Goal: Transaction & Acquisition: Book appointment/travel/reservation

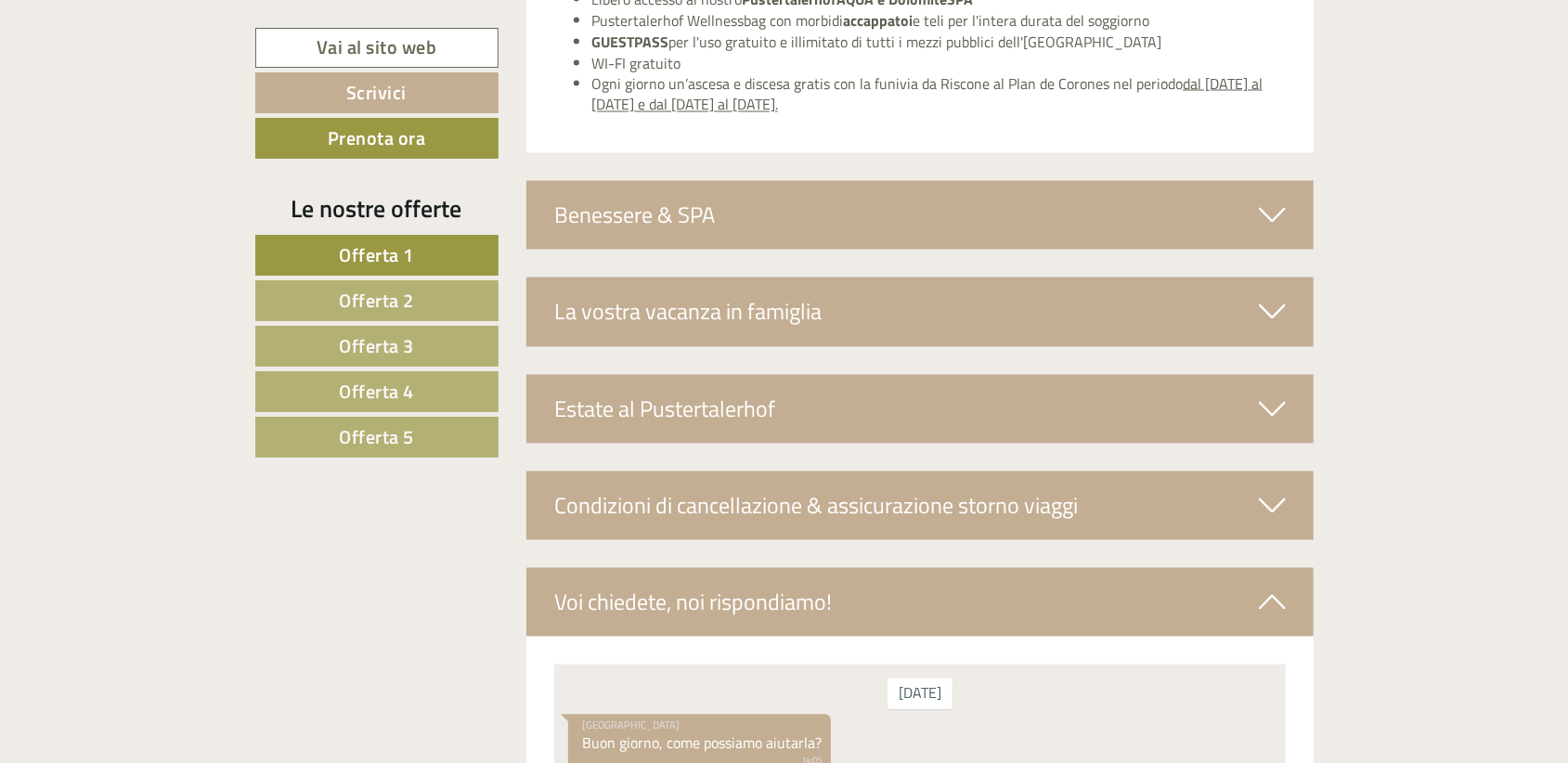
scroll to position [7057, 0]
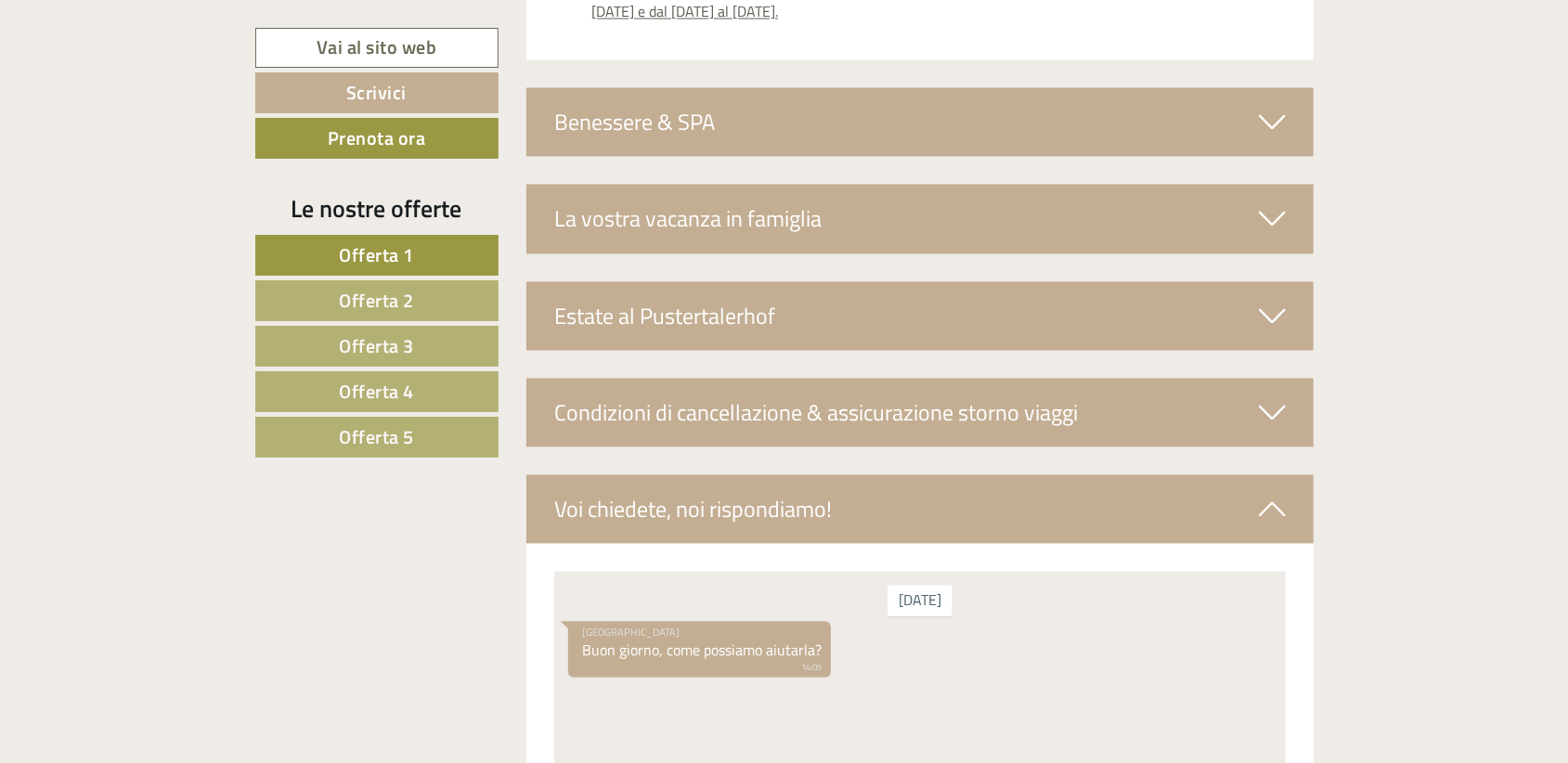
click at [484, 390] on link "Offerta 4" at bounding box center [377, 391] width 243 height 41
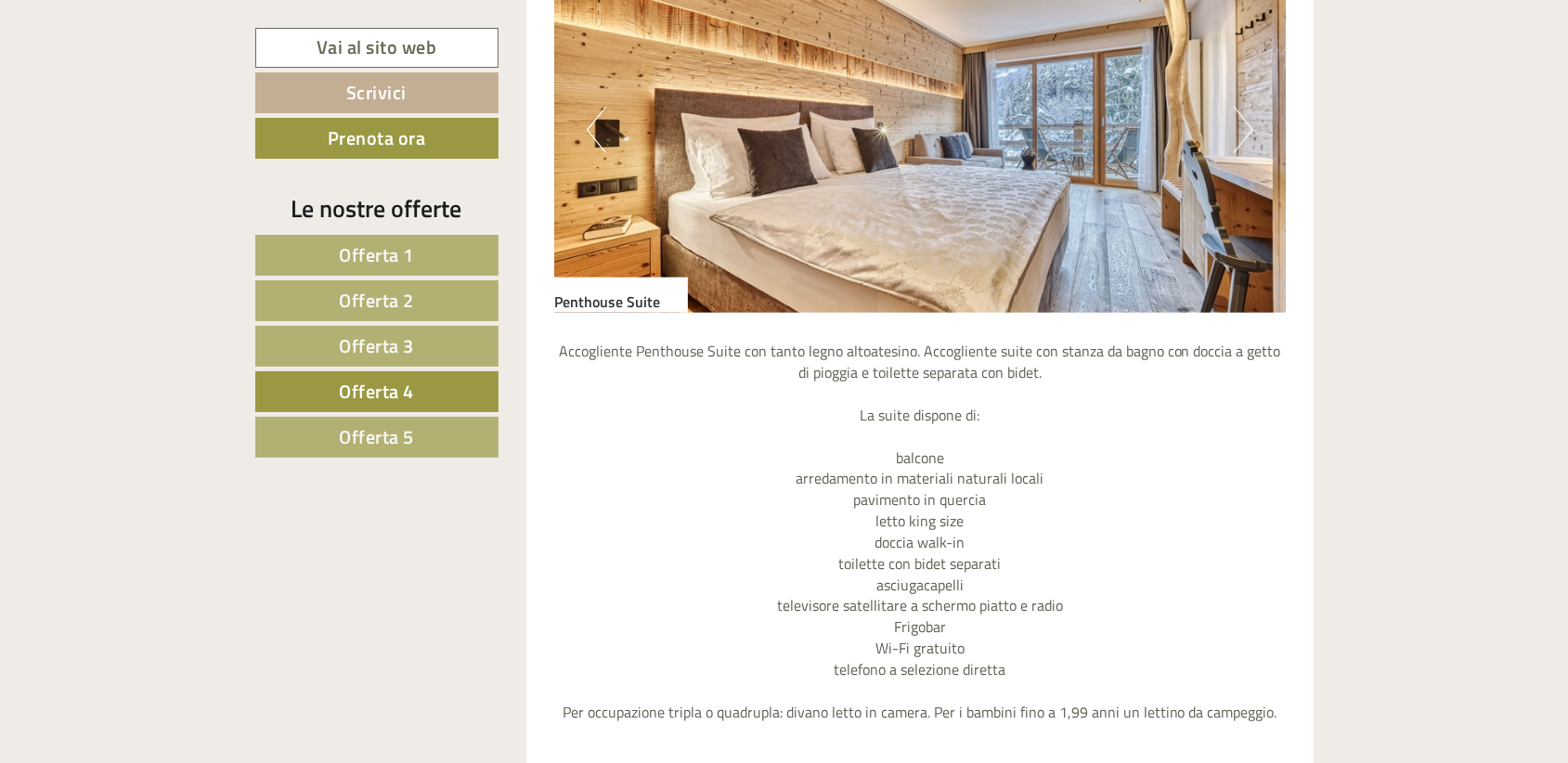
scroll to position [1190, 0]
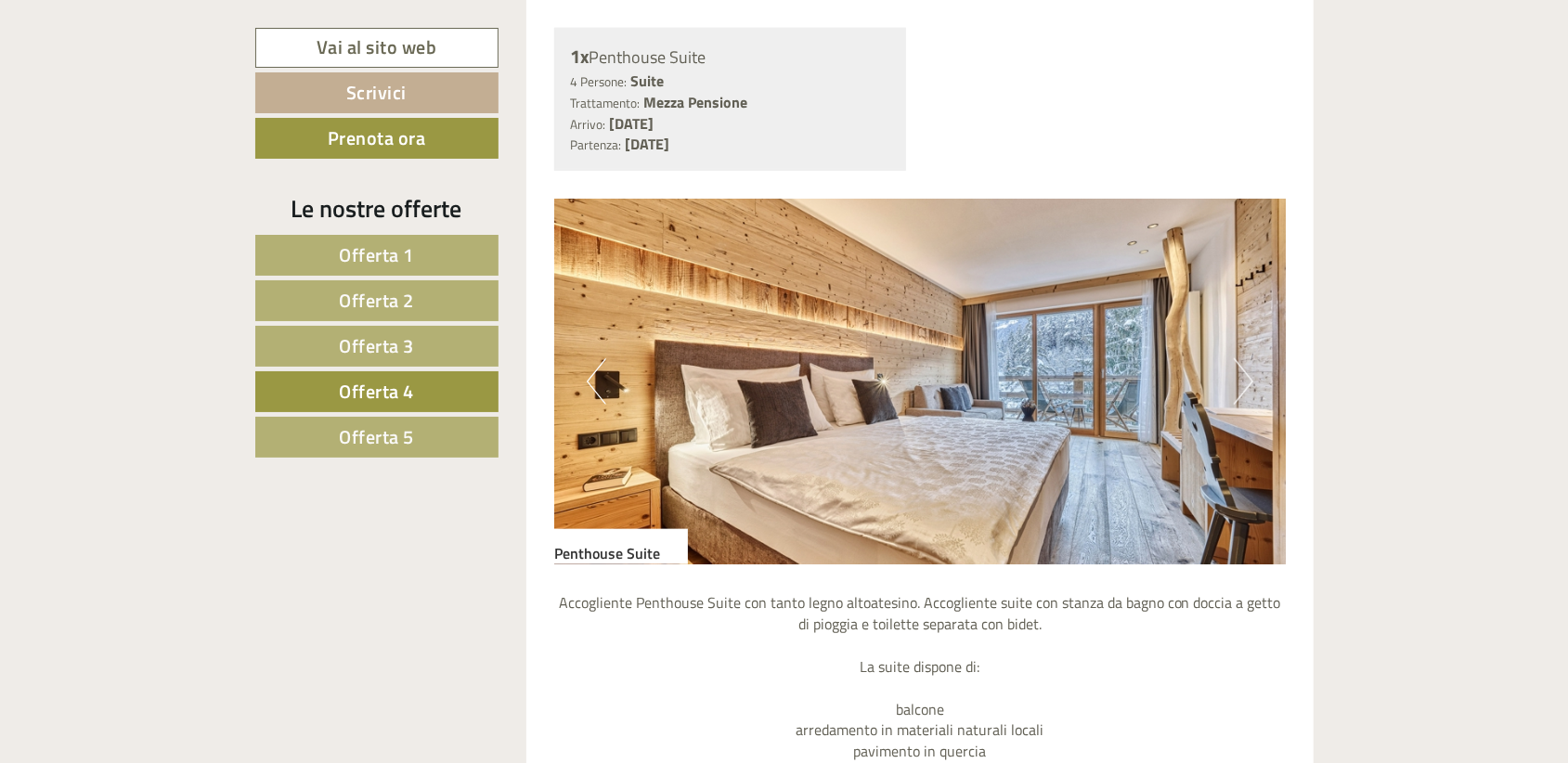
click at [1245, 392] on button "Next" at bounding box center [1244, 381] width 20 height 47
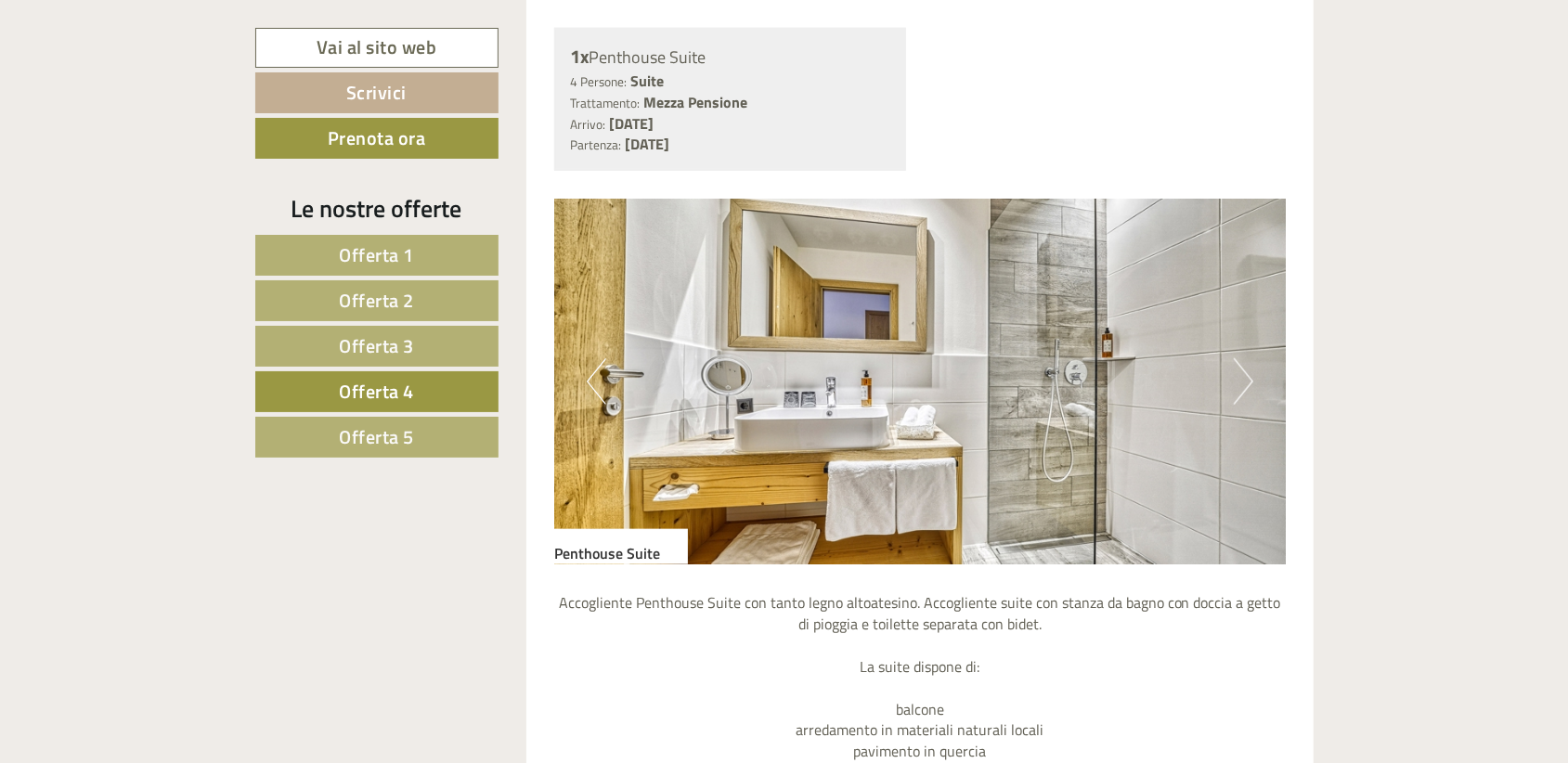
click at [1245, 392] on button "Next" at bounding box center [1244, 381] width 20 height 47
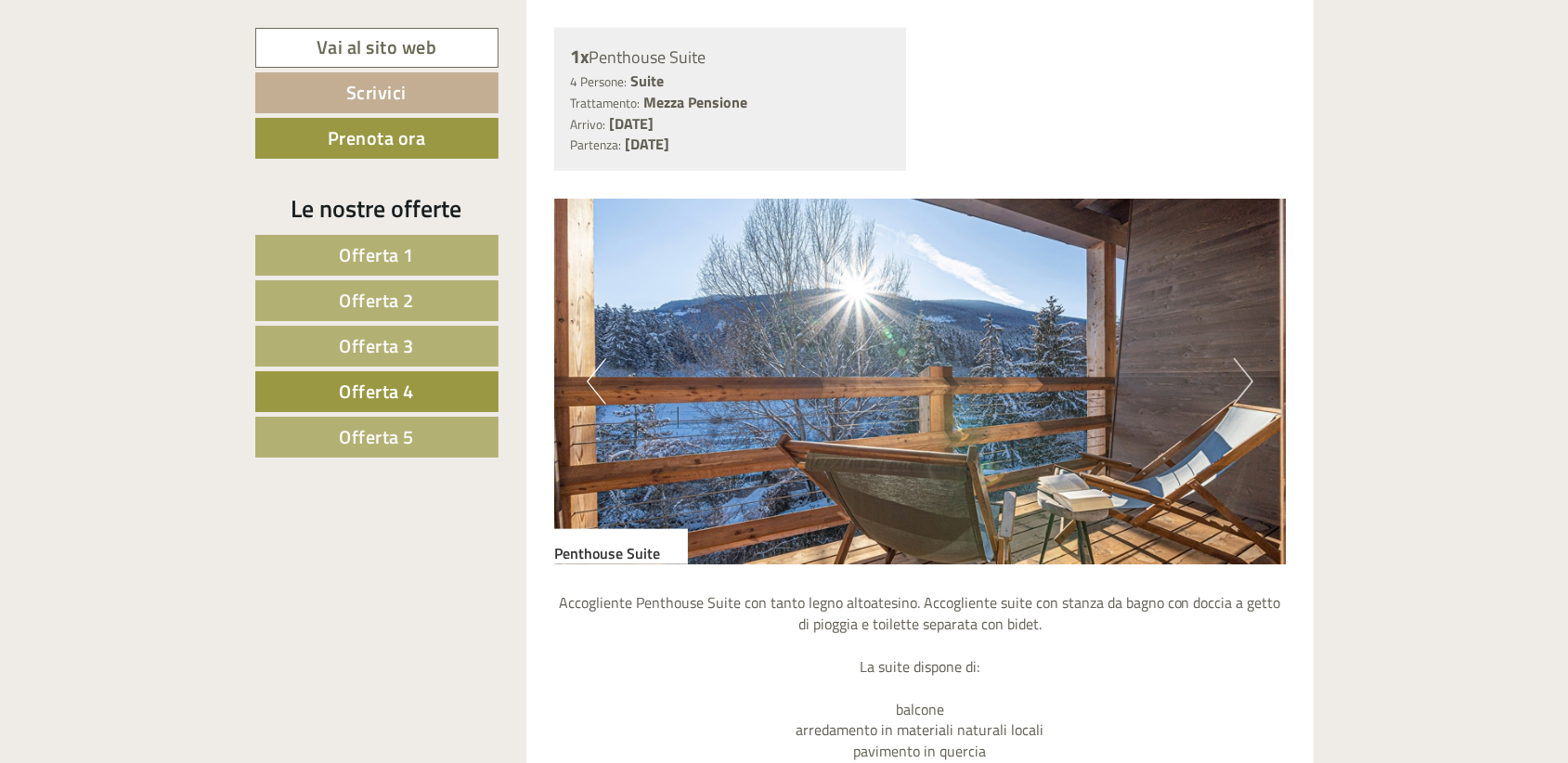
click at [1245, 392] on button "Next" at bounding box center [1244, 381] width 20 height 47
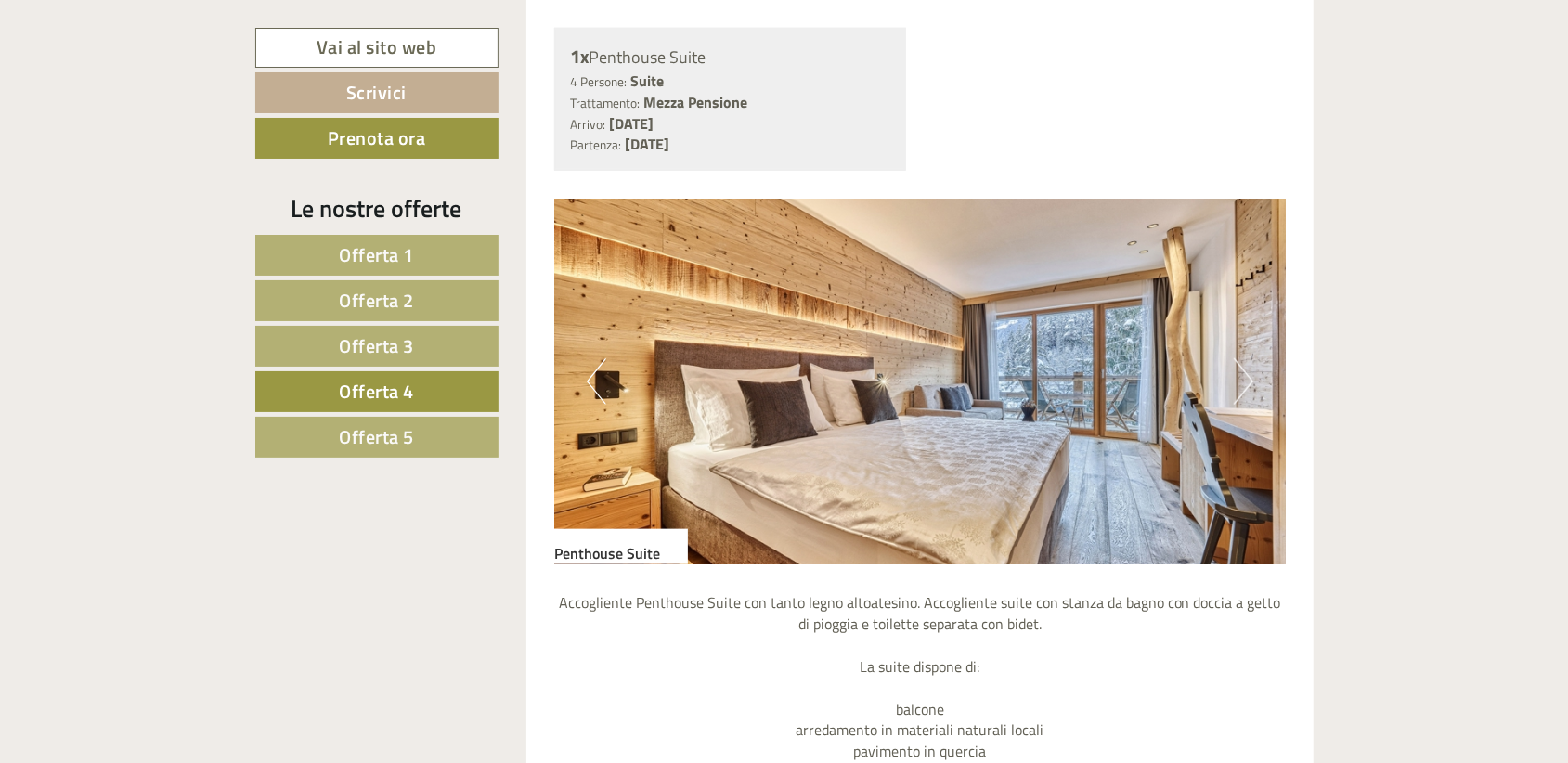
click at [1245, 392] on button "Next" at bounding box center [1244, 381] width 20 height 47
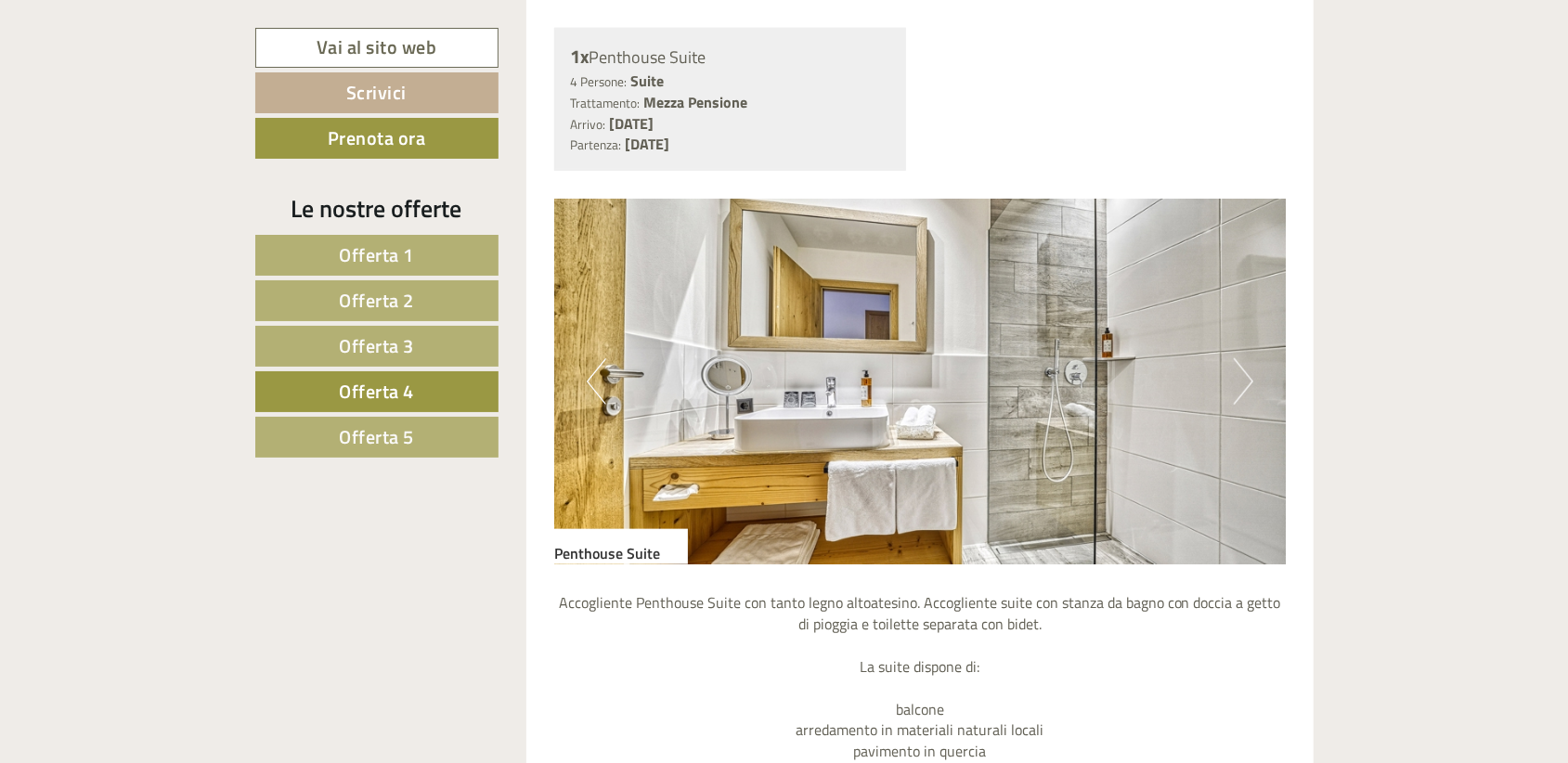
click at [1245, 392] on button "Next" at bounding box center [1244, 381] width 20 height 47
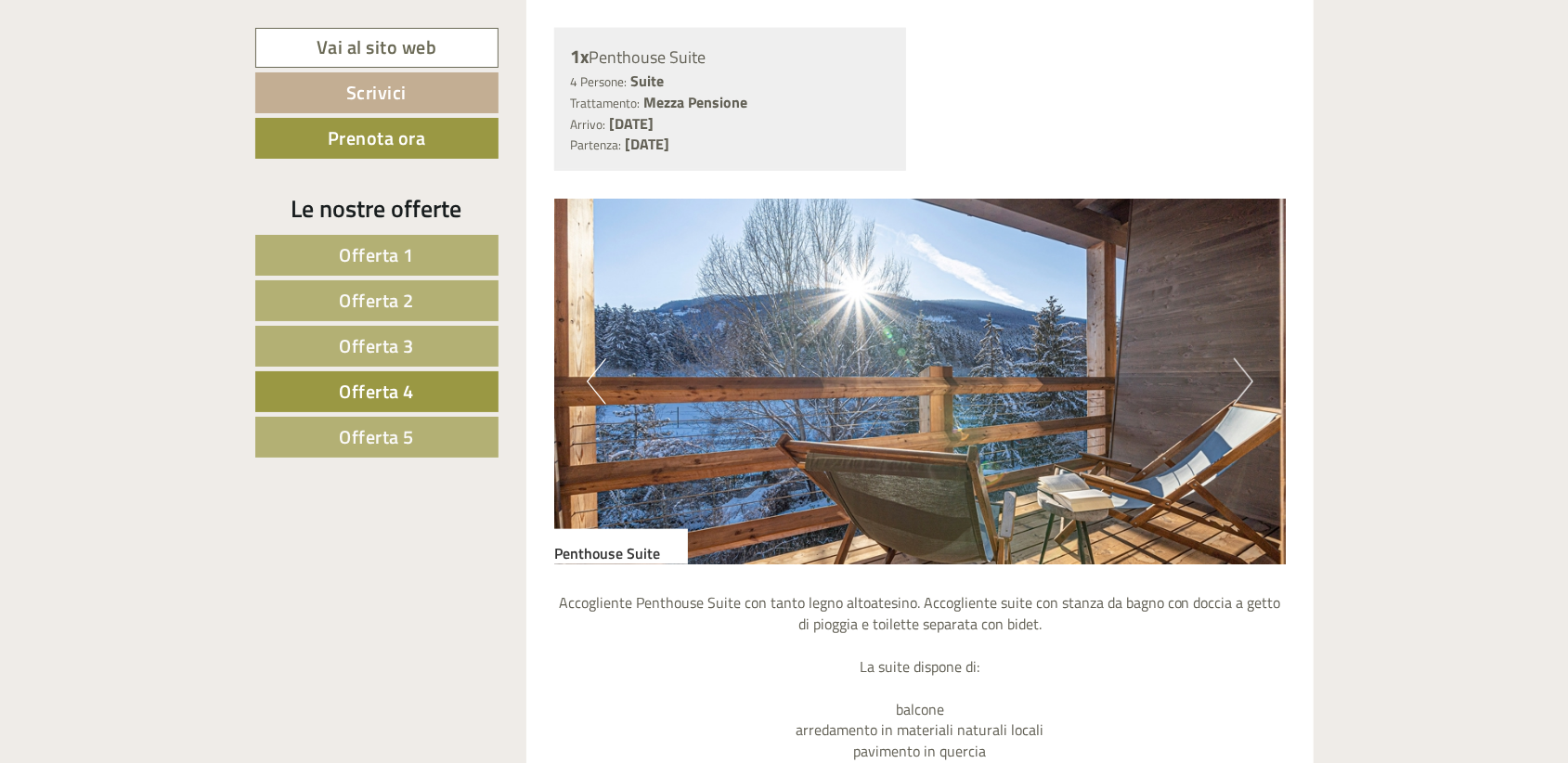
click at [438, 436] on link "Offerta 5" at bounding box center [377, 436] width 243 height 41
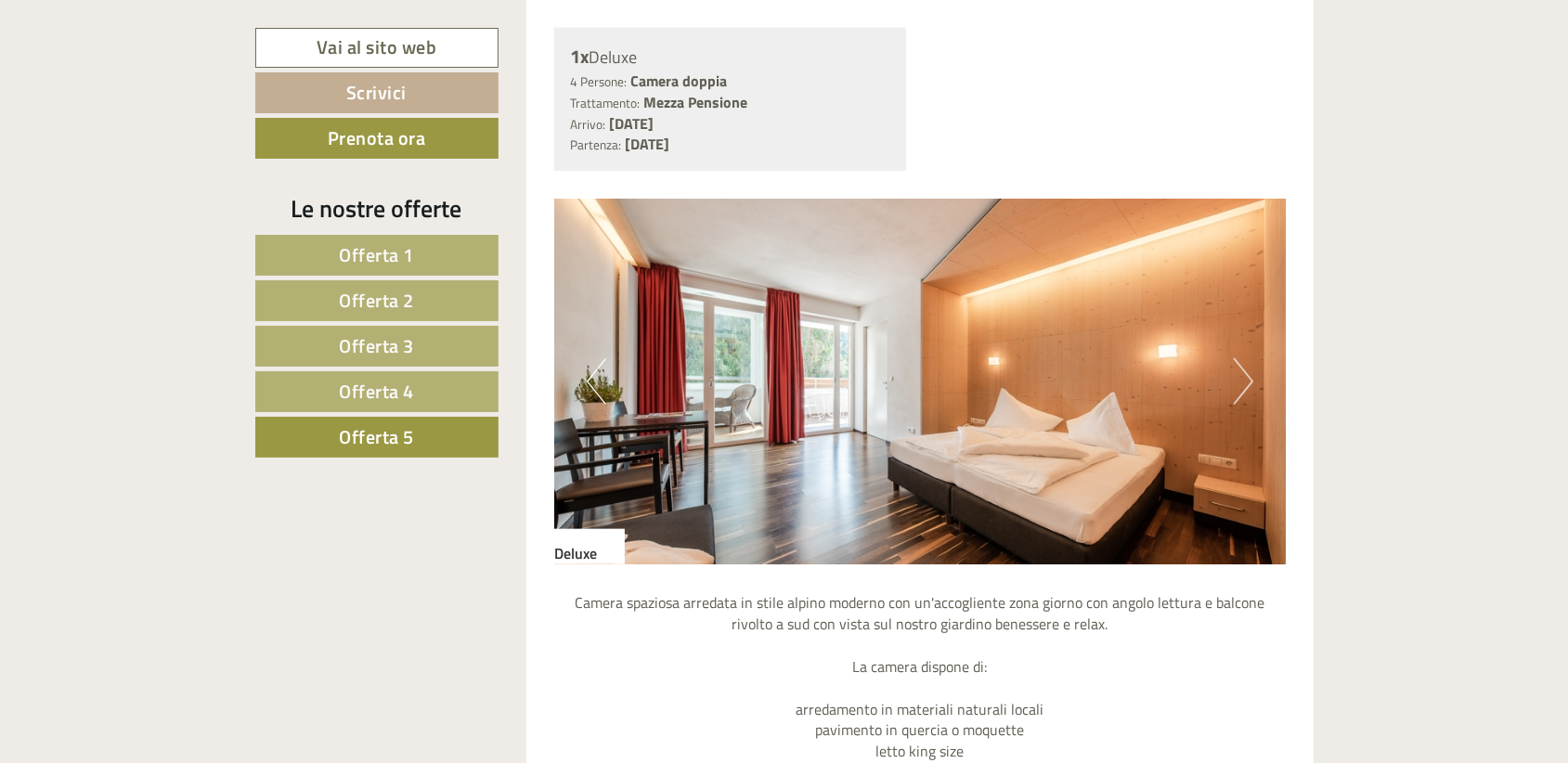
scroll to position [1097, 0]
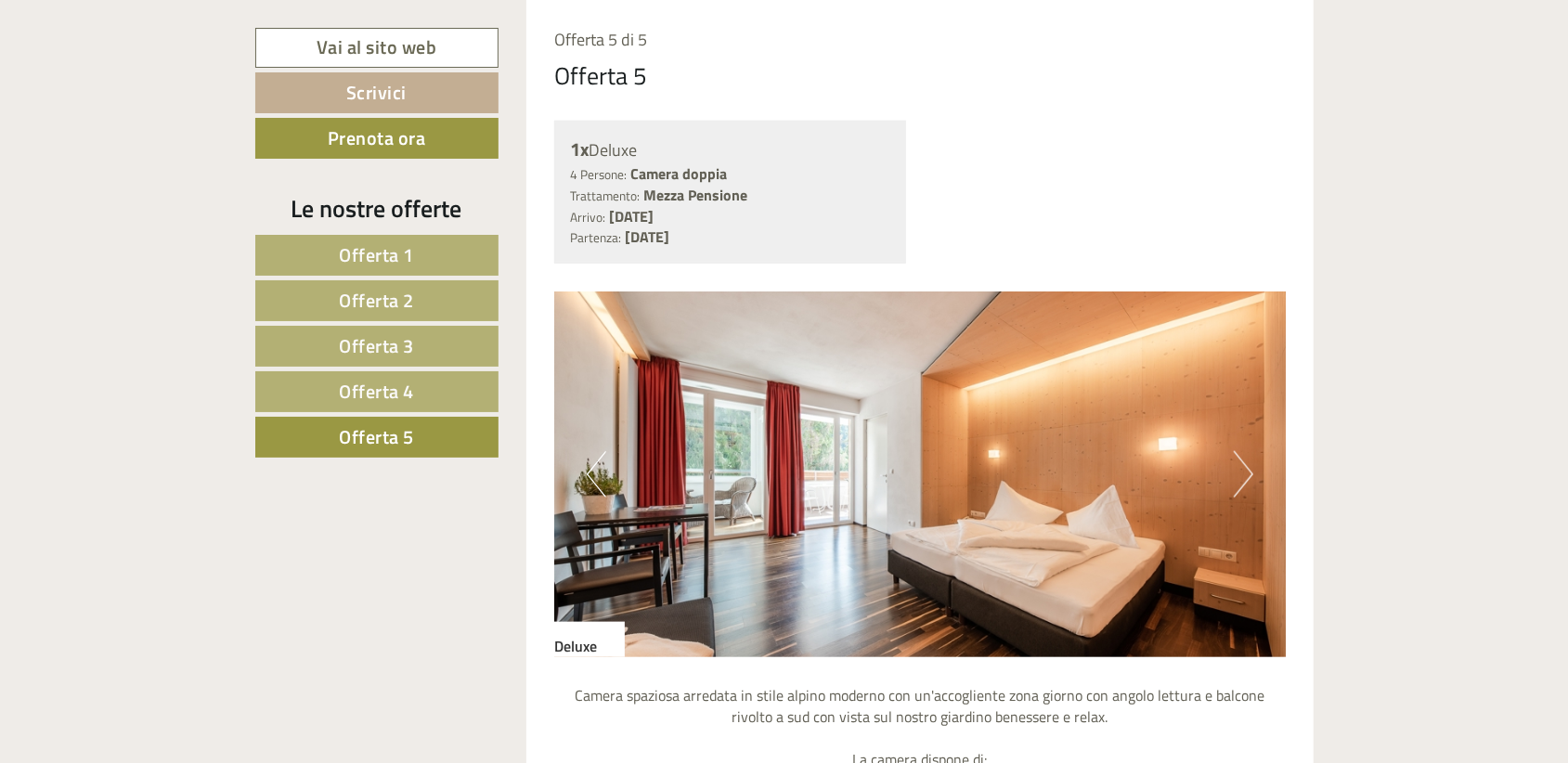
click at [460, 394] on link "Offerta 4" at bounding box center [377, 391] width 243 height 41
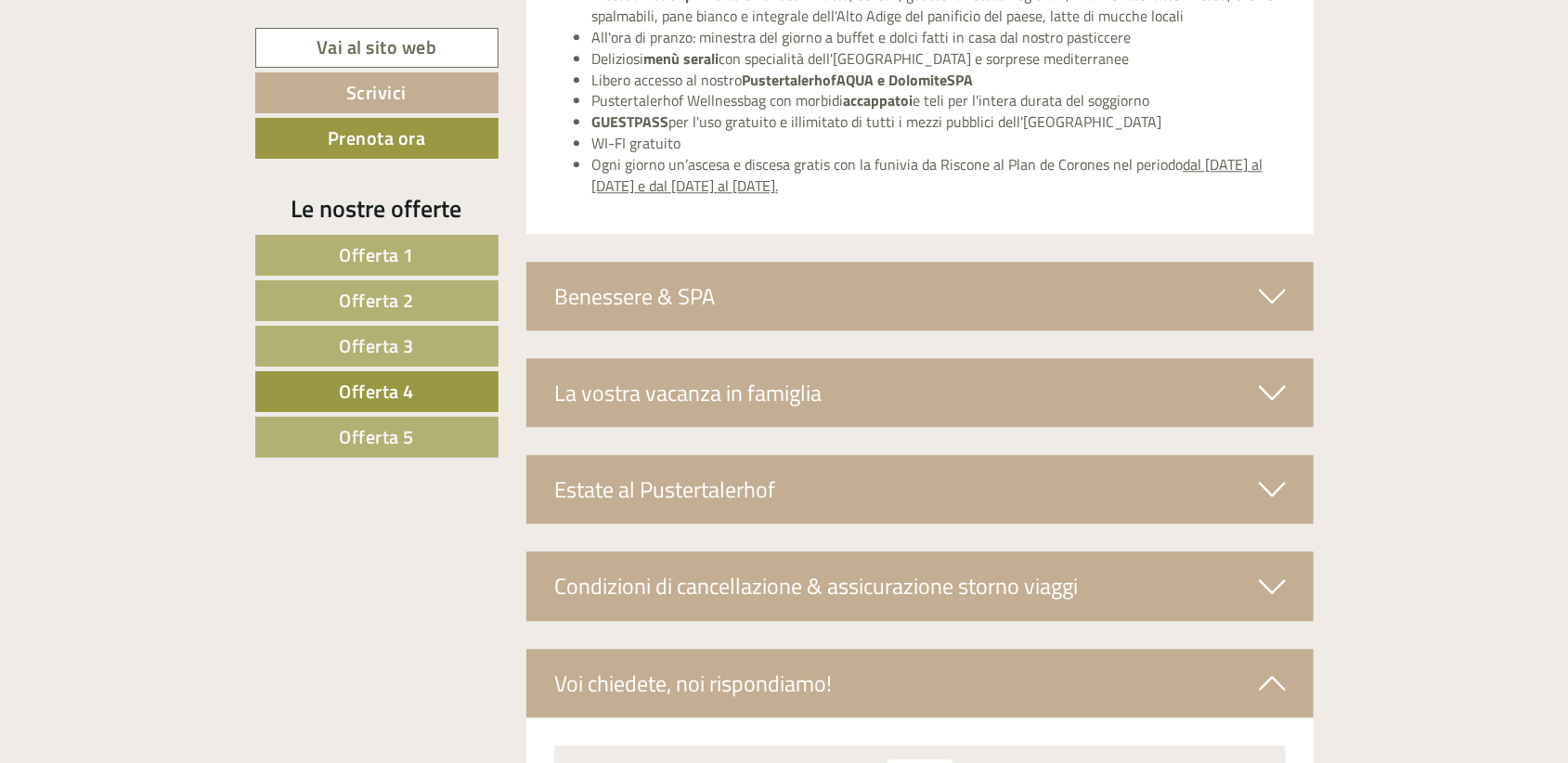
scroll to position [3232, 0]
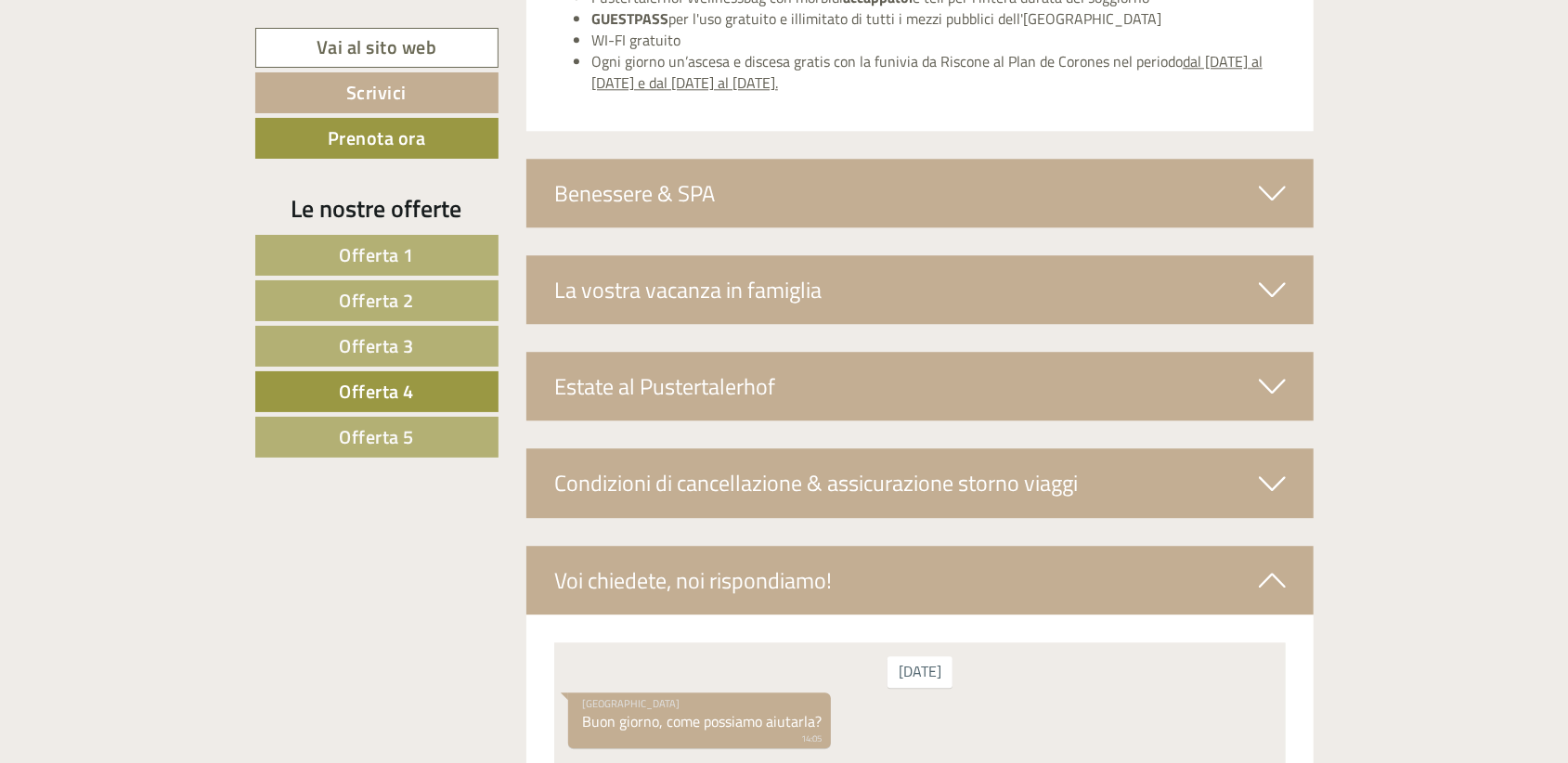
click at [915, 279] on div "La vostra vacanza in famiglia" at bounding box center [920, 289] width 787 height 68
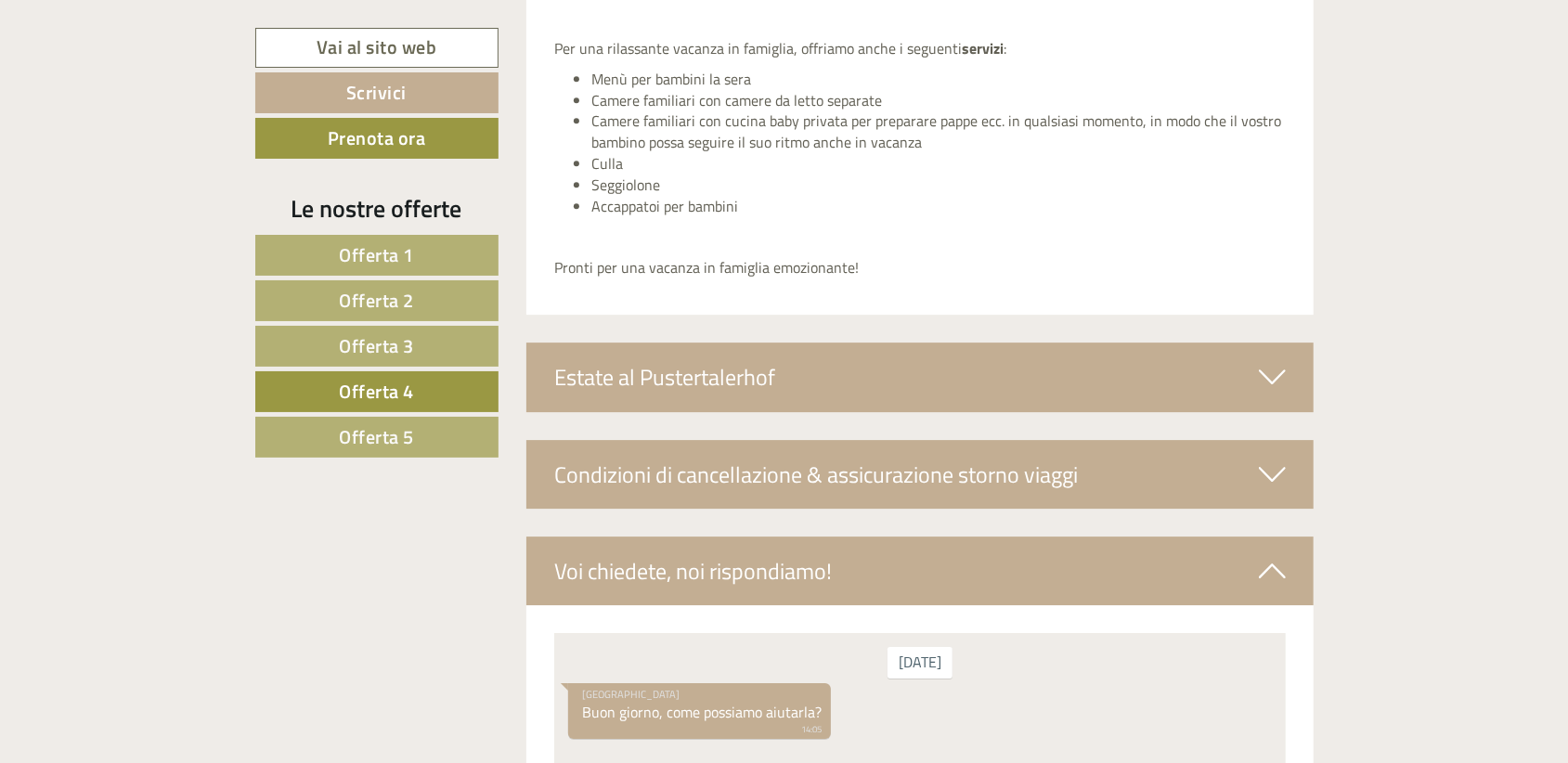
scroll to position [3491, 0]
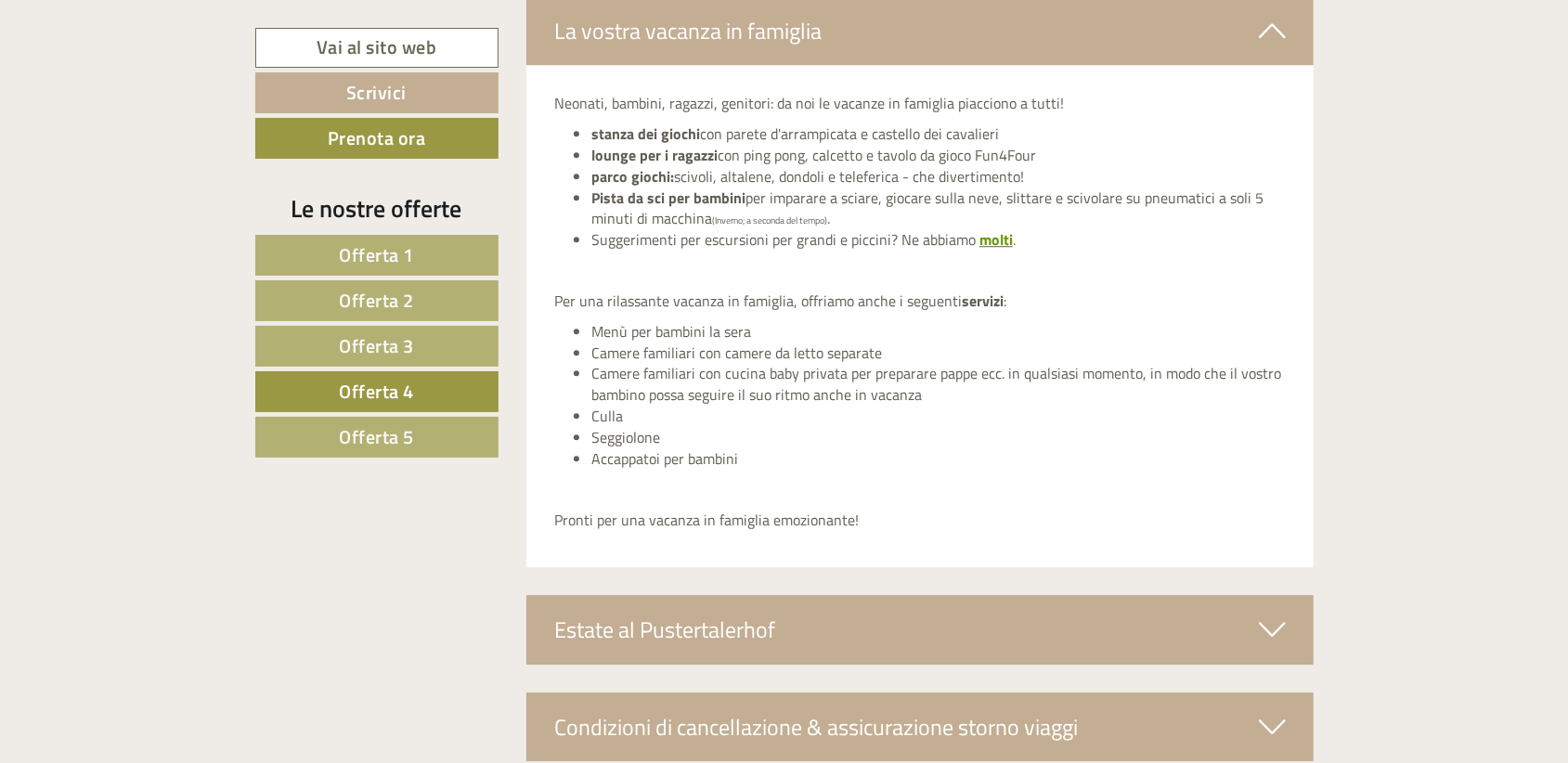
click at [864, 596] on div "Estate al Pustertalerhof" at bounding box center [920, 628] width 787 height 68
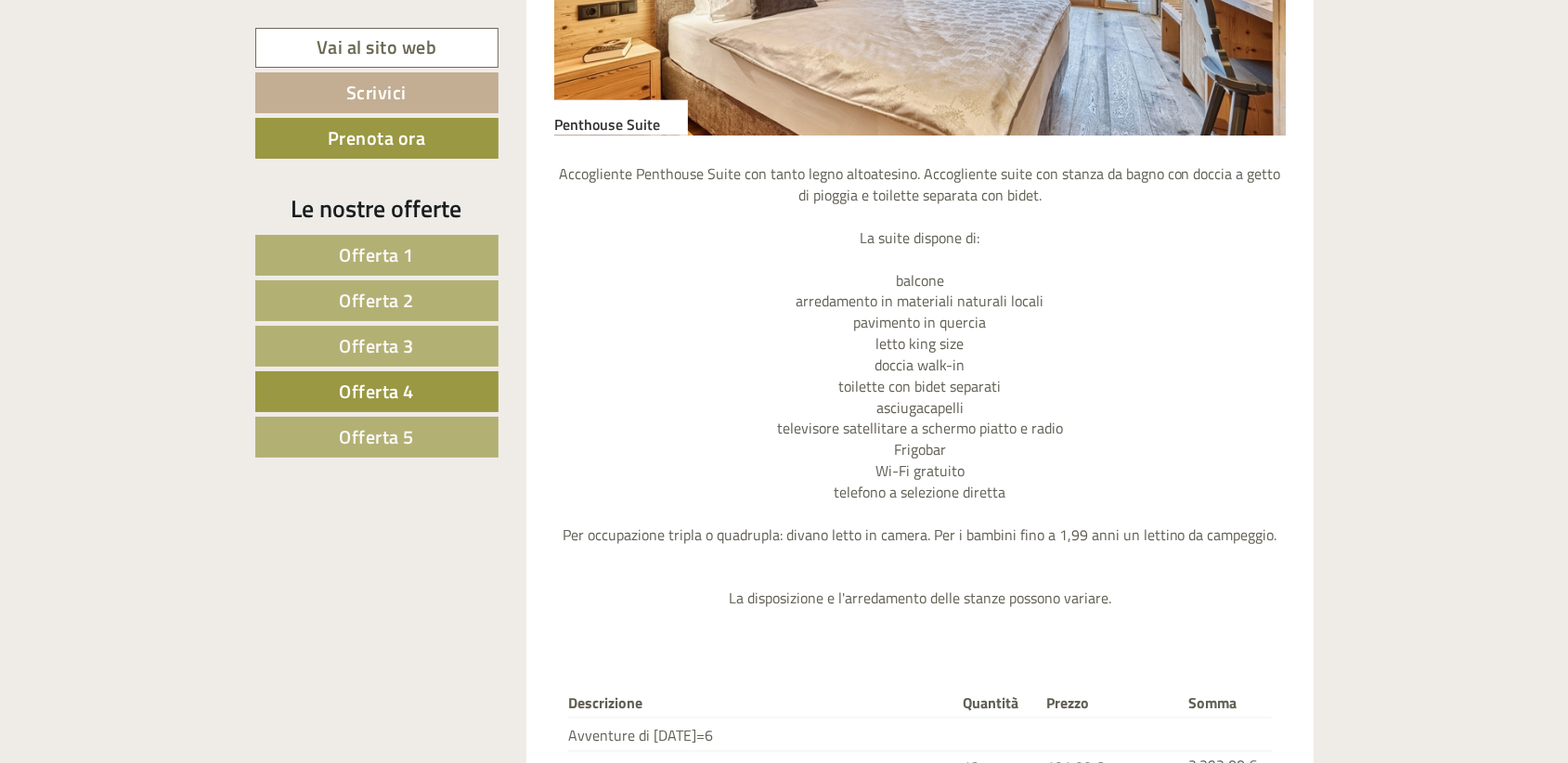
scroll to position [1542, 0]
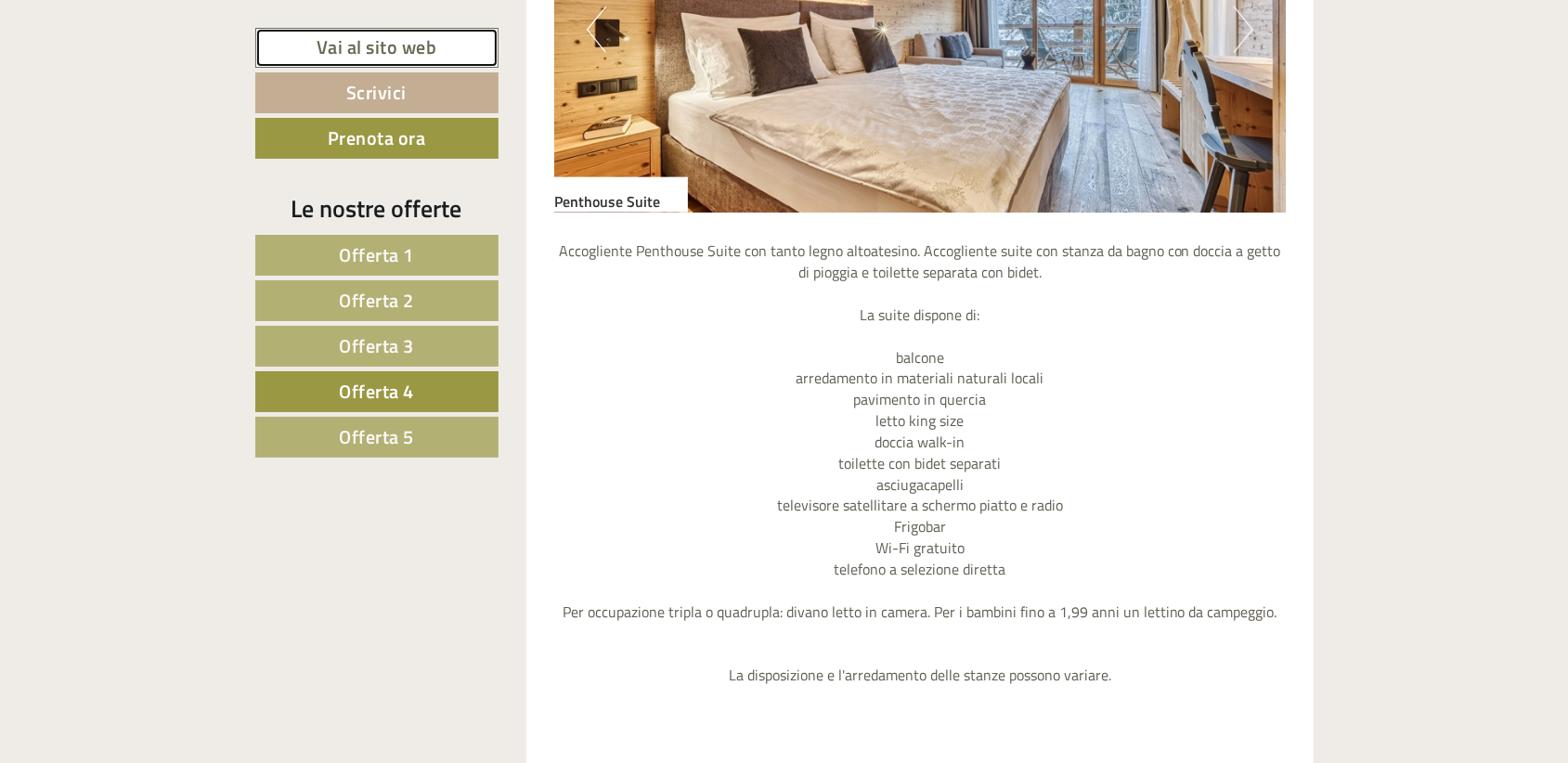
click at [430, 52] on link "Vai al sito web" at bounding box center [377, 48] width 243 height 40
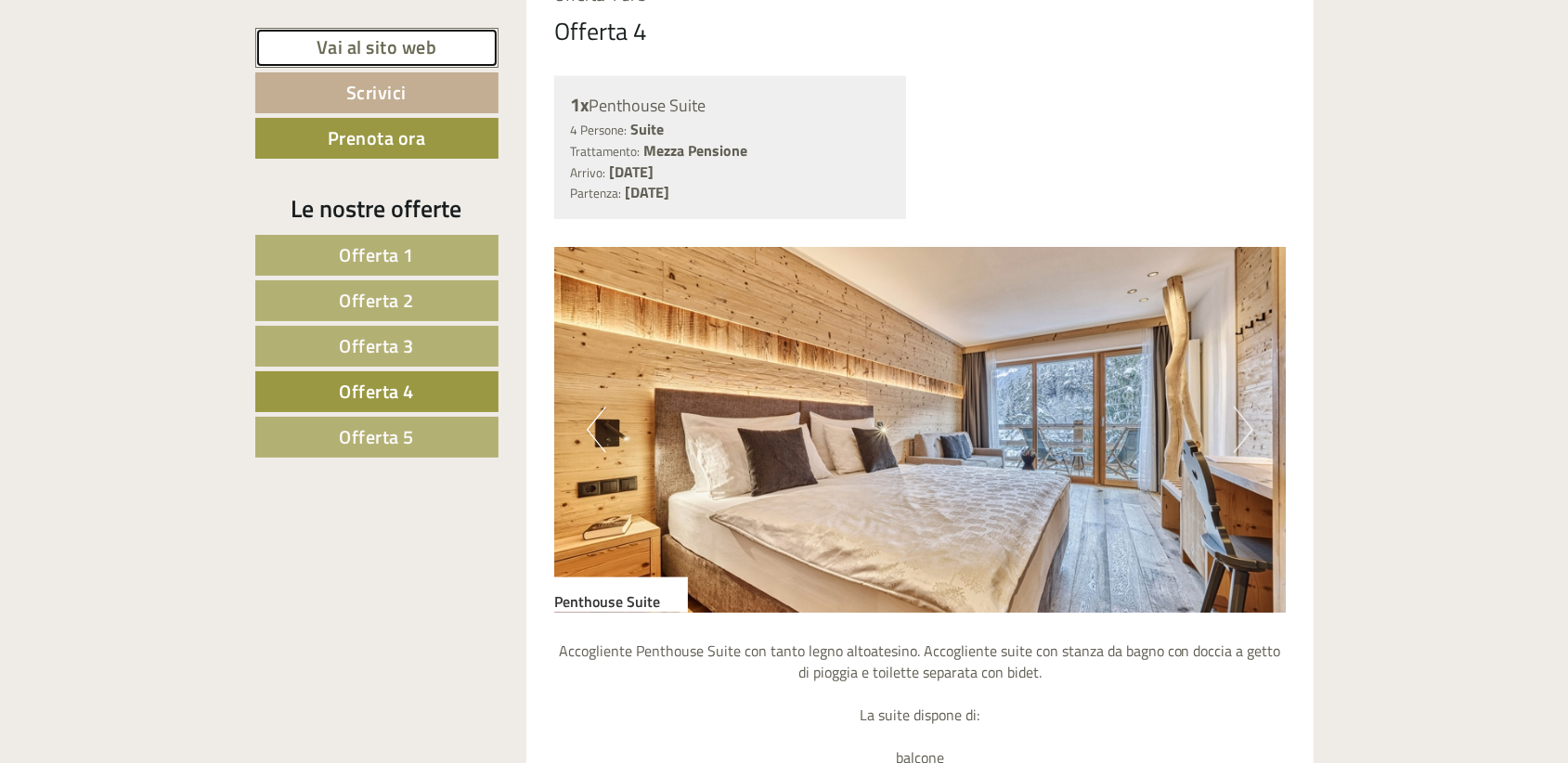
scroll to position [1170, 0]
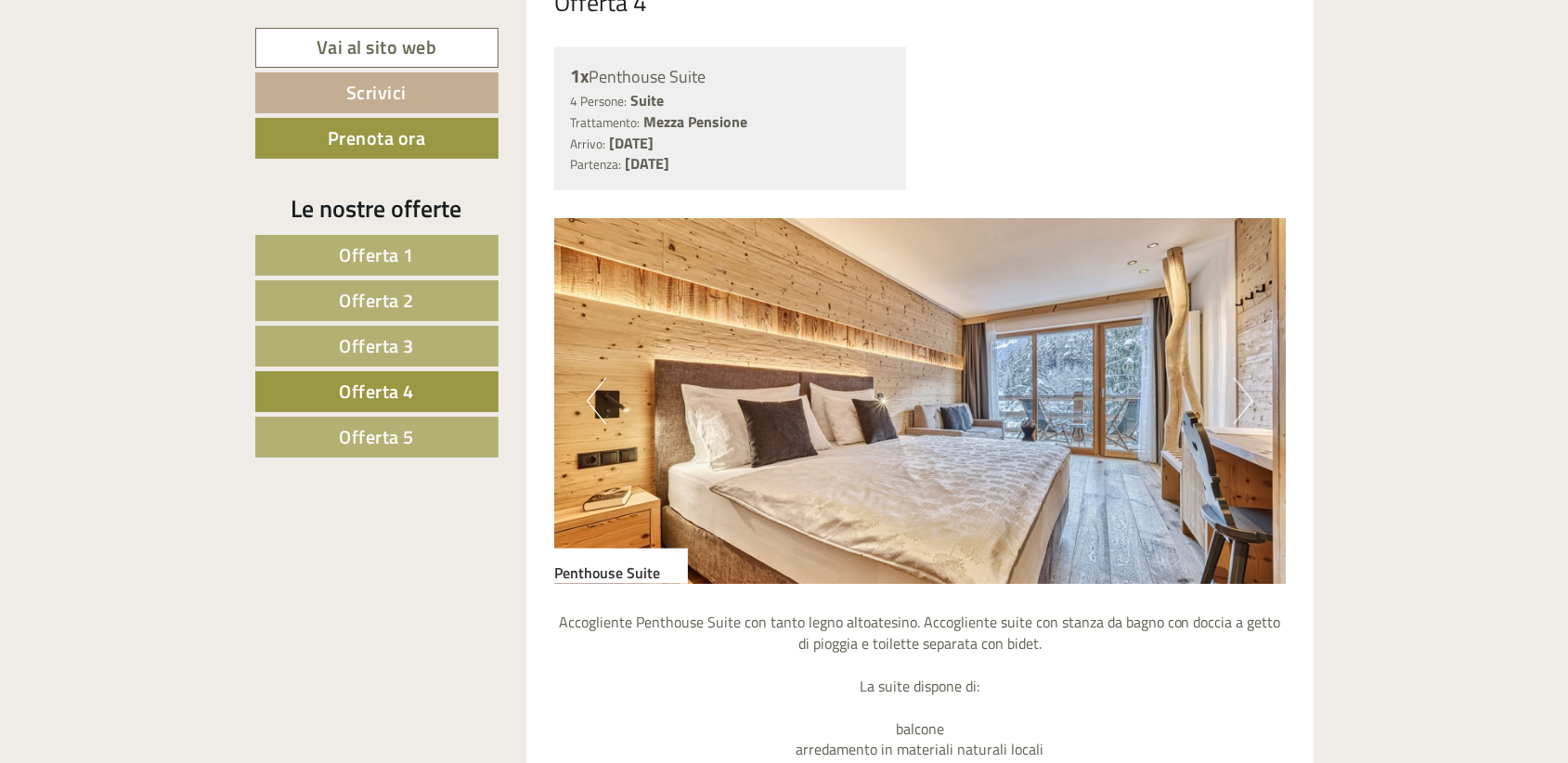
click at [1240, 403] on button "Next" at bounding box center [1244, 401] width 20 height 47
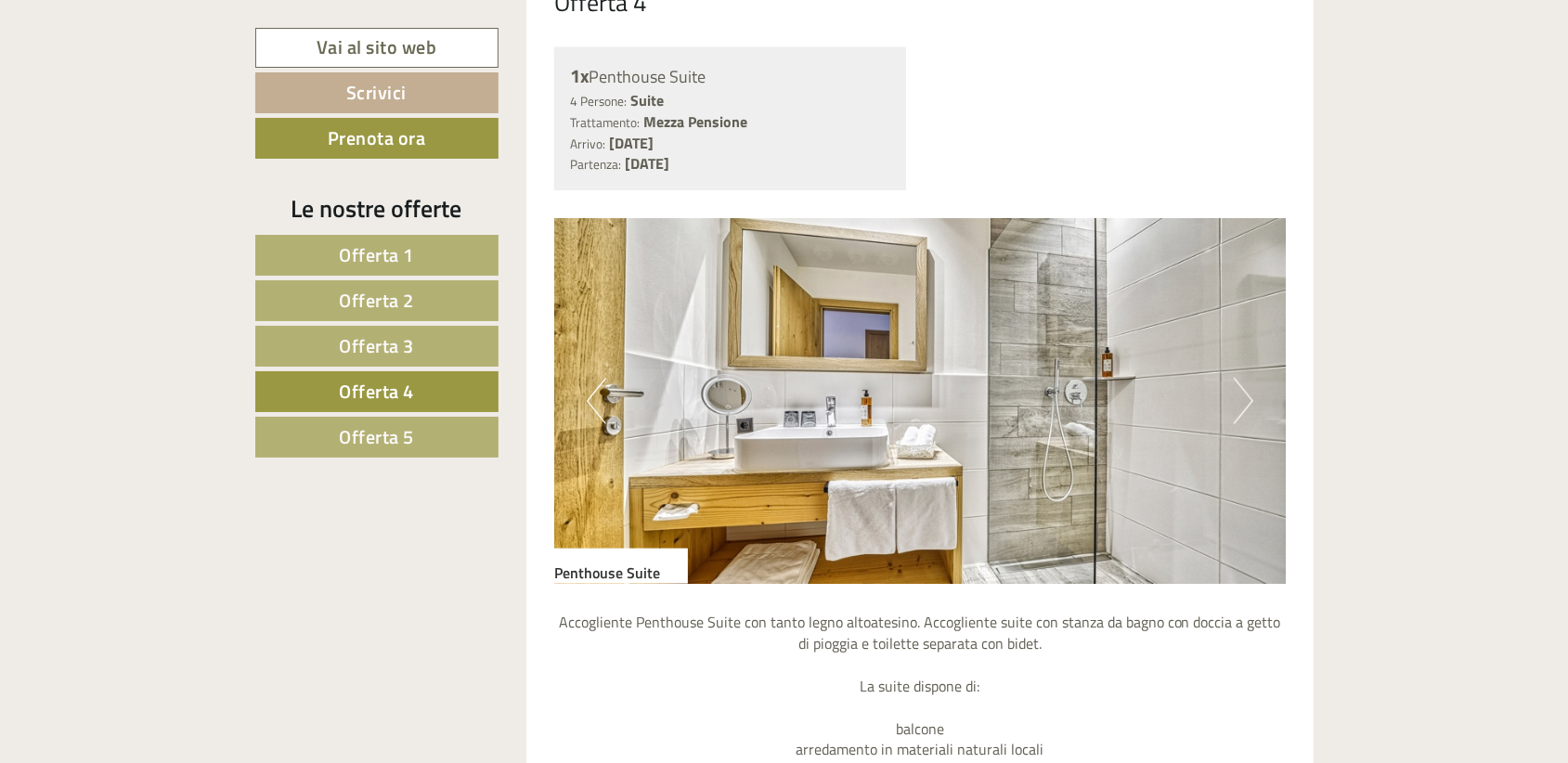
click at [1240, 403] on button "Next" at bounding box center [1244, 401] width 20 height 47
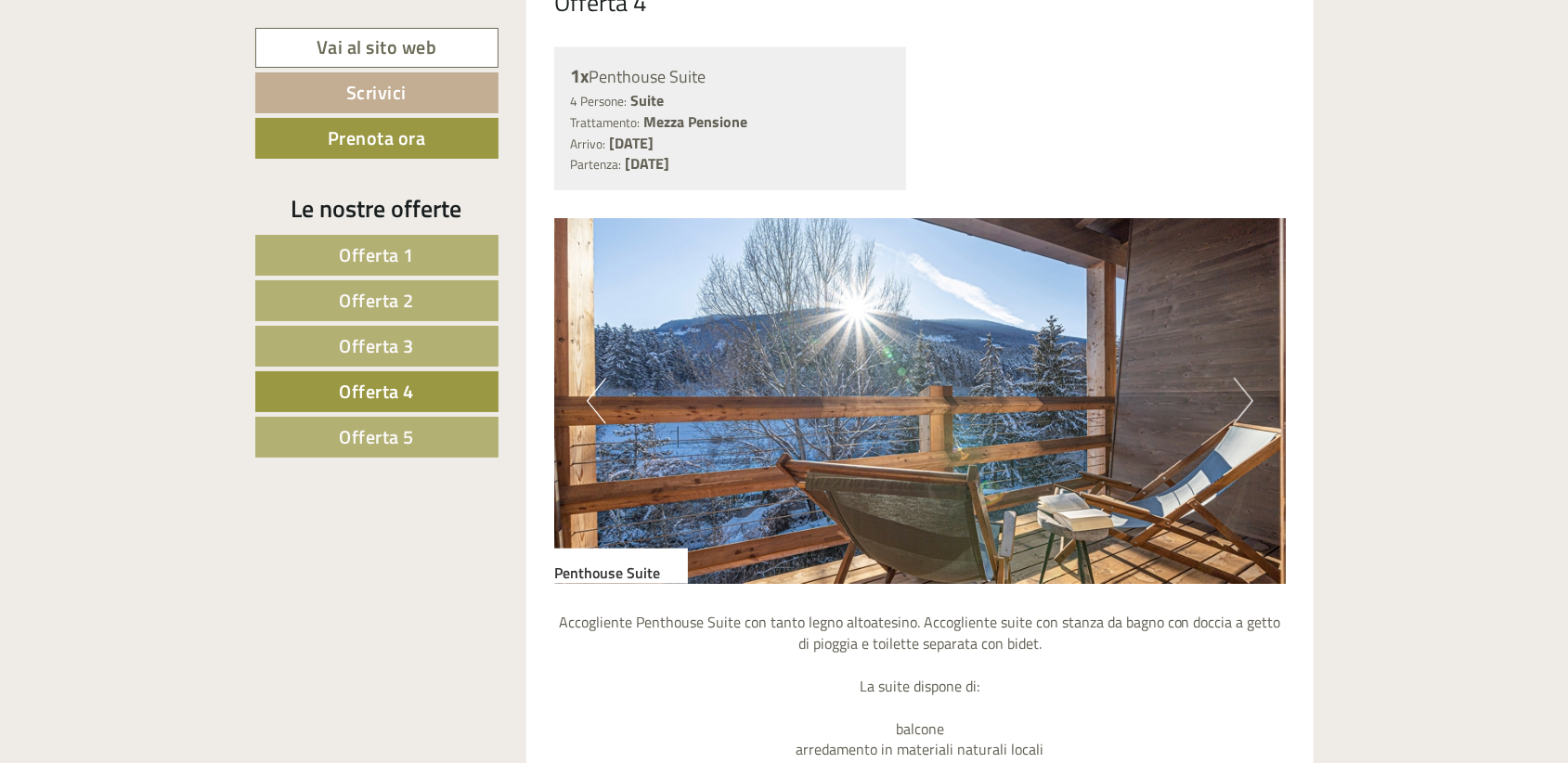
click at [1240, 403] on button "Next" at bounding box center [1244, 401] width 20 height 47
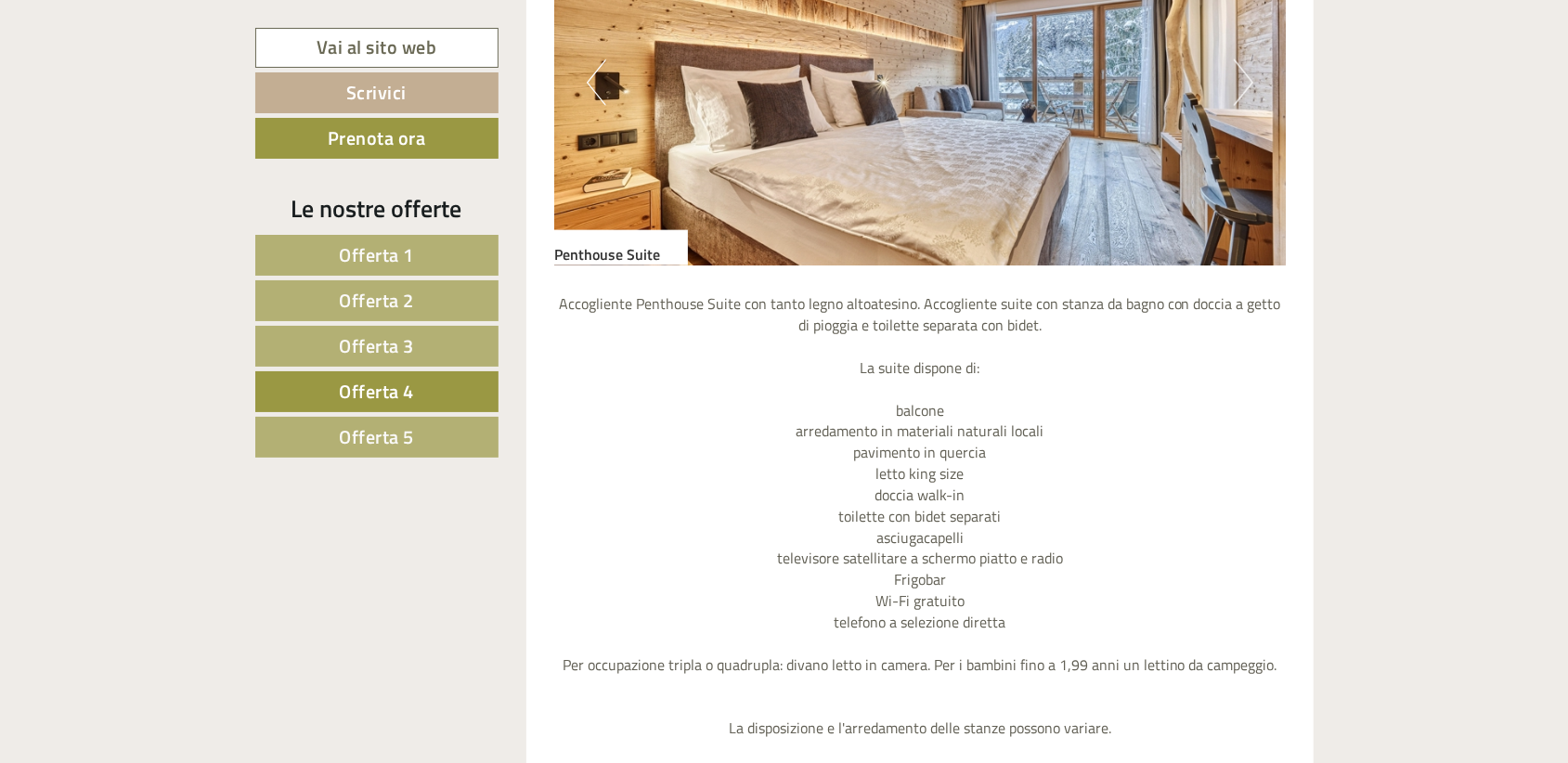
scroll to position [1542, 0]
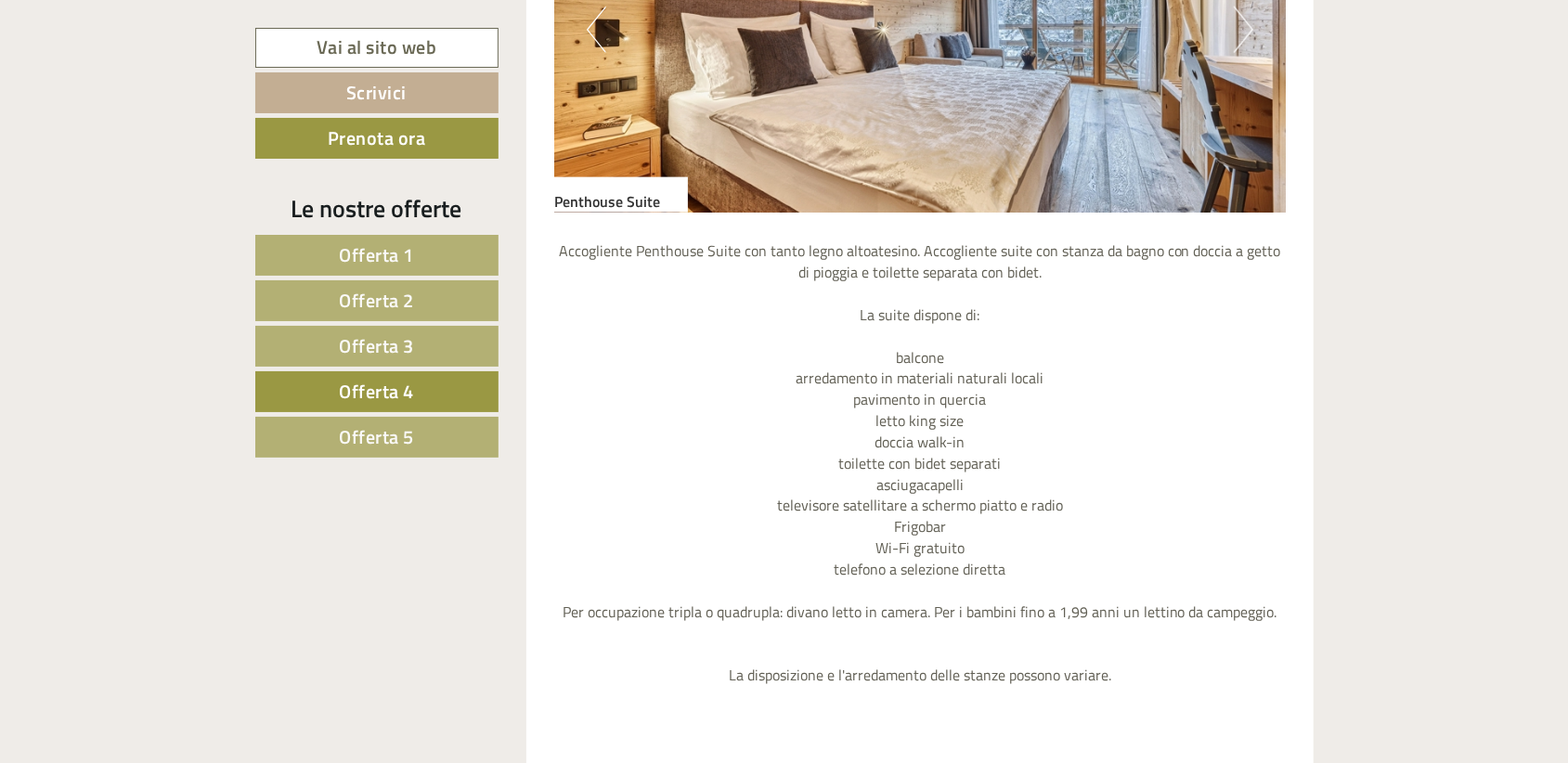
click at [334, 338] on link "Offerta 3" at bounding box center [377, 345] width 243 height 41
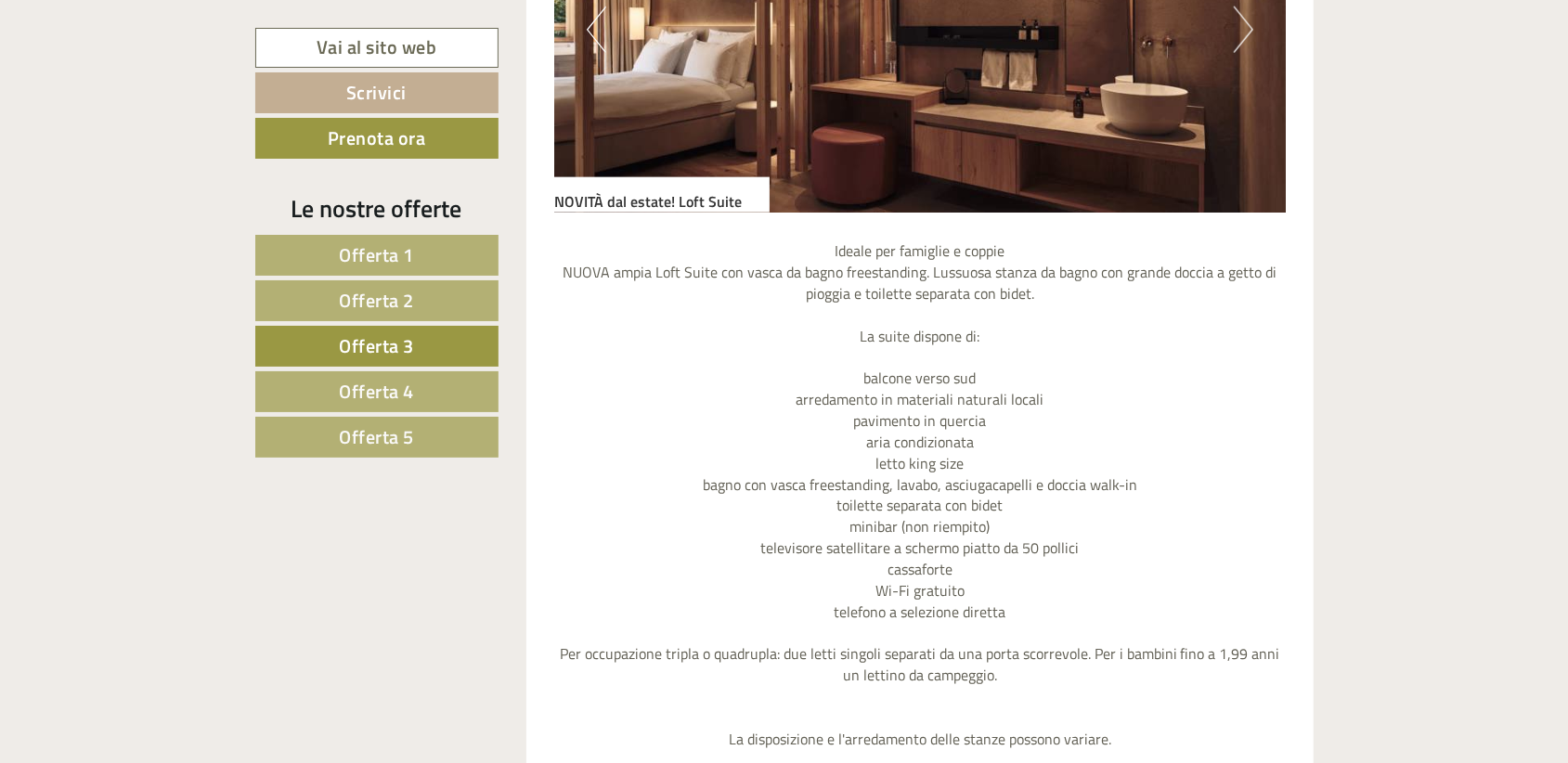
scroll to position [1097, 0]
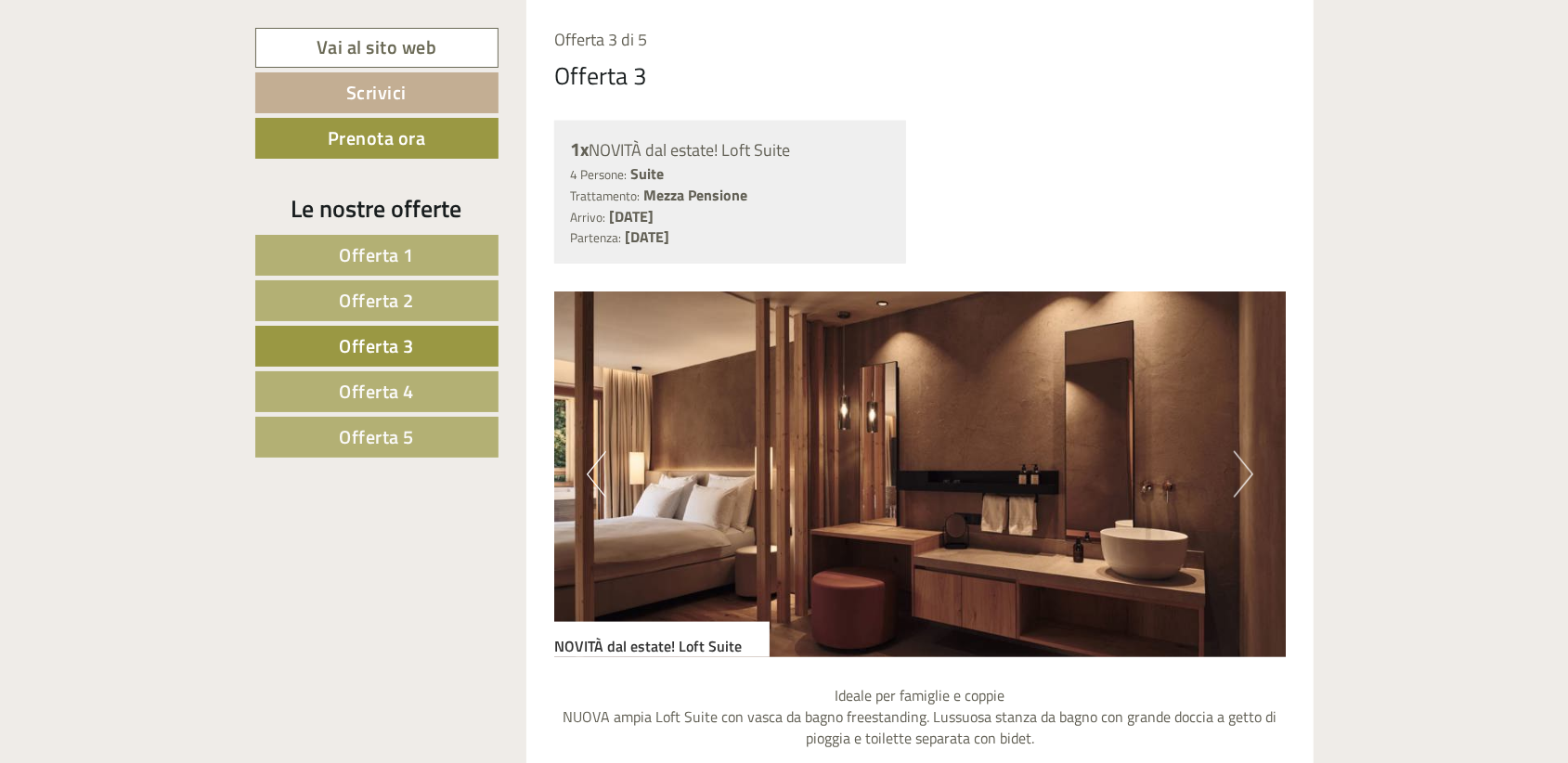
click at [1249, 479] on button "Next" at bounding box center [1244, 474] width 20 height 47
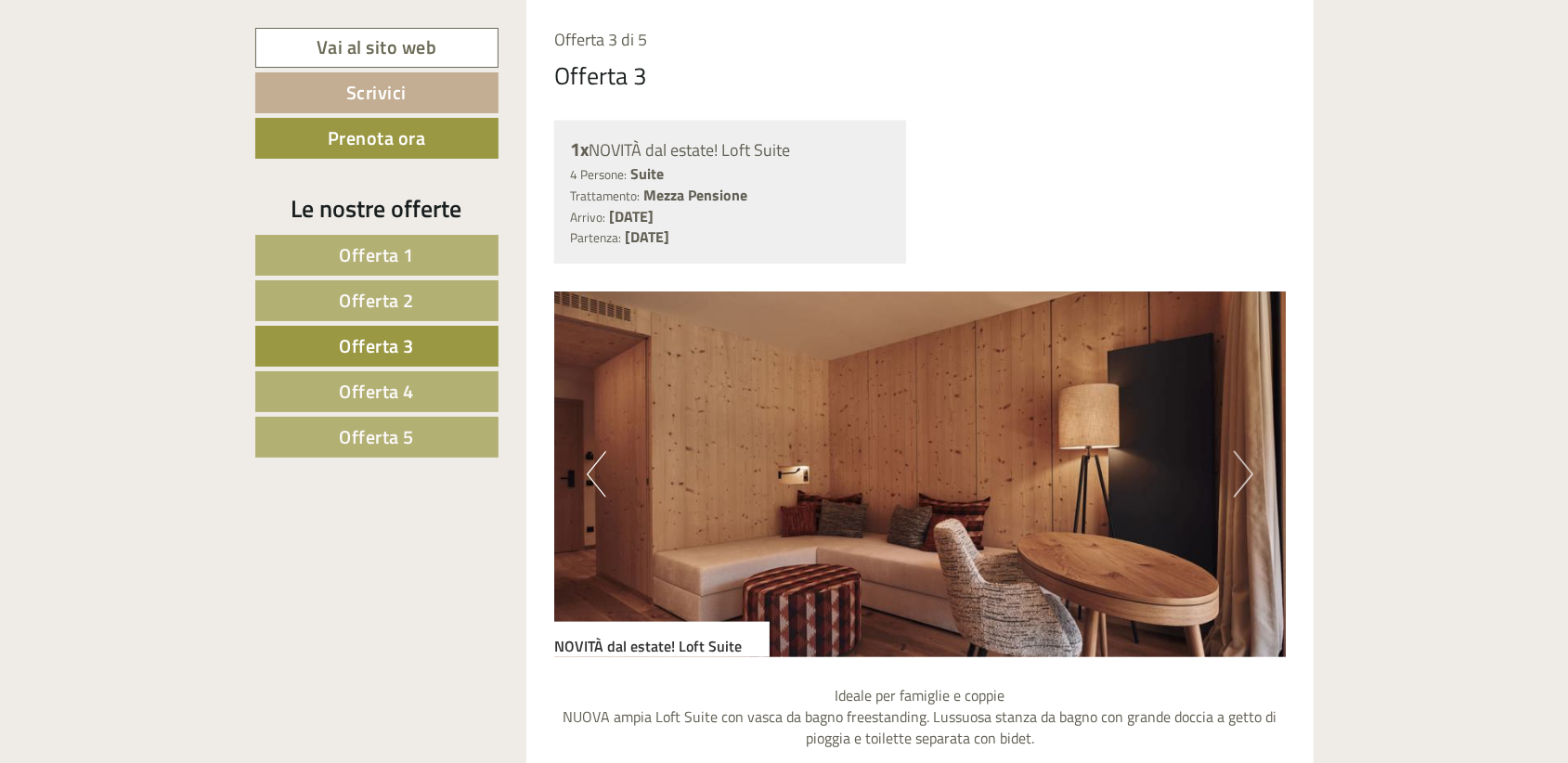
click at [1249, 479] on button "Next" at bounding box center [1244, 474] width 20 height 47
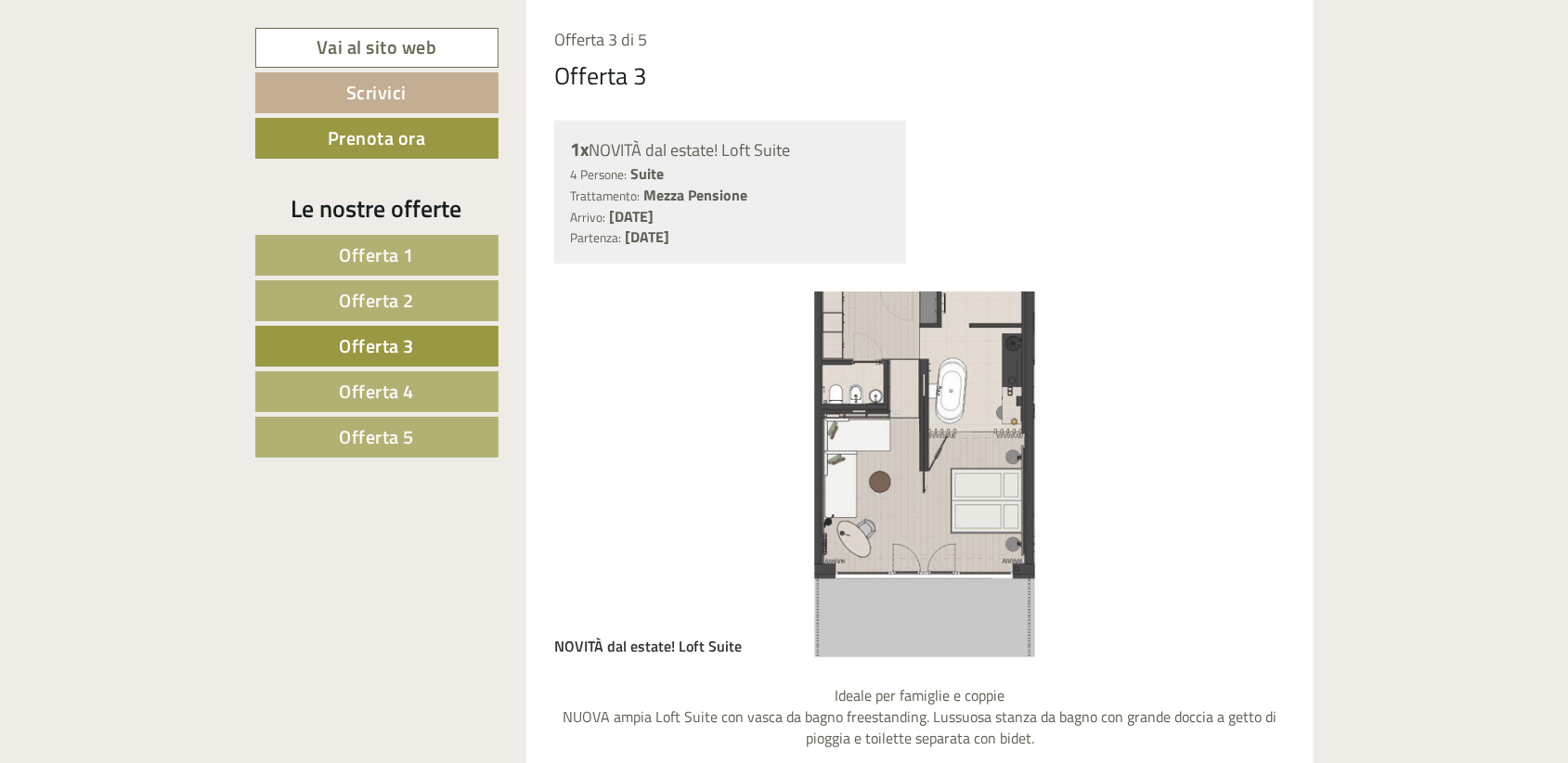
click at [1249, 479] on button "Next" at bounding box center [1244, 474] width 20 height 47
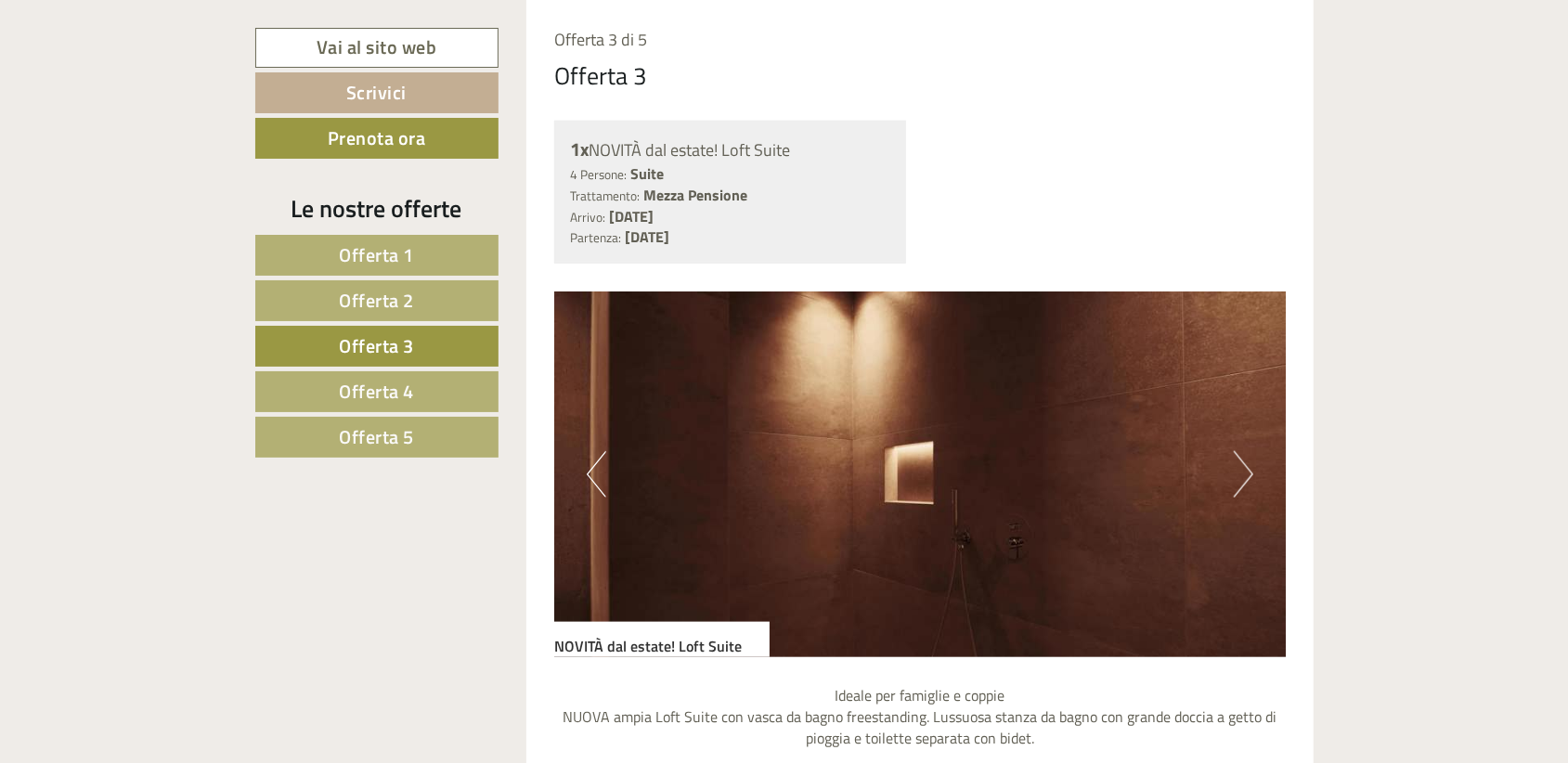
click at [1249, 479] on button "Next" at bounding box center [1244, 474] width 20 height 47
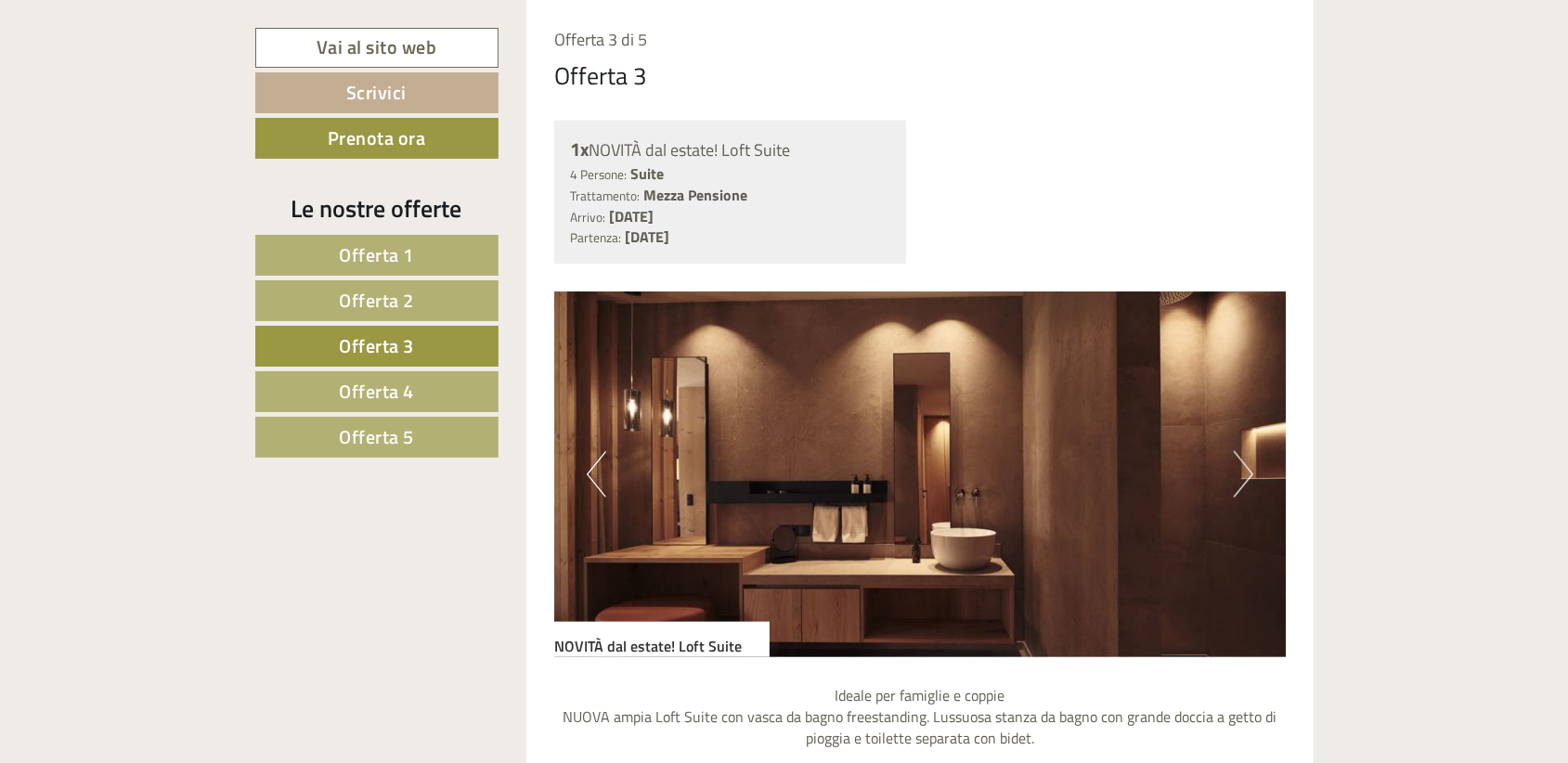
click at [1249, 479] on button "Next" at bounding box center [1244, 474] width 20 height 47
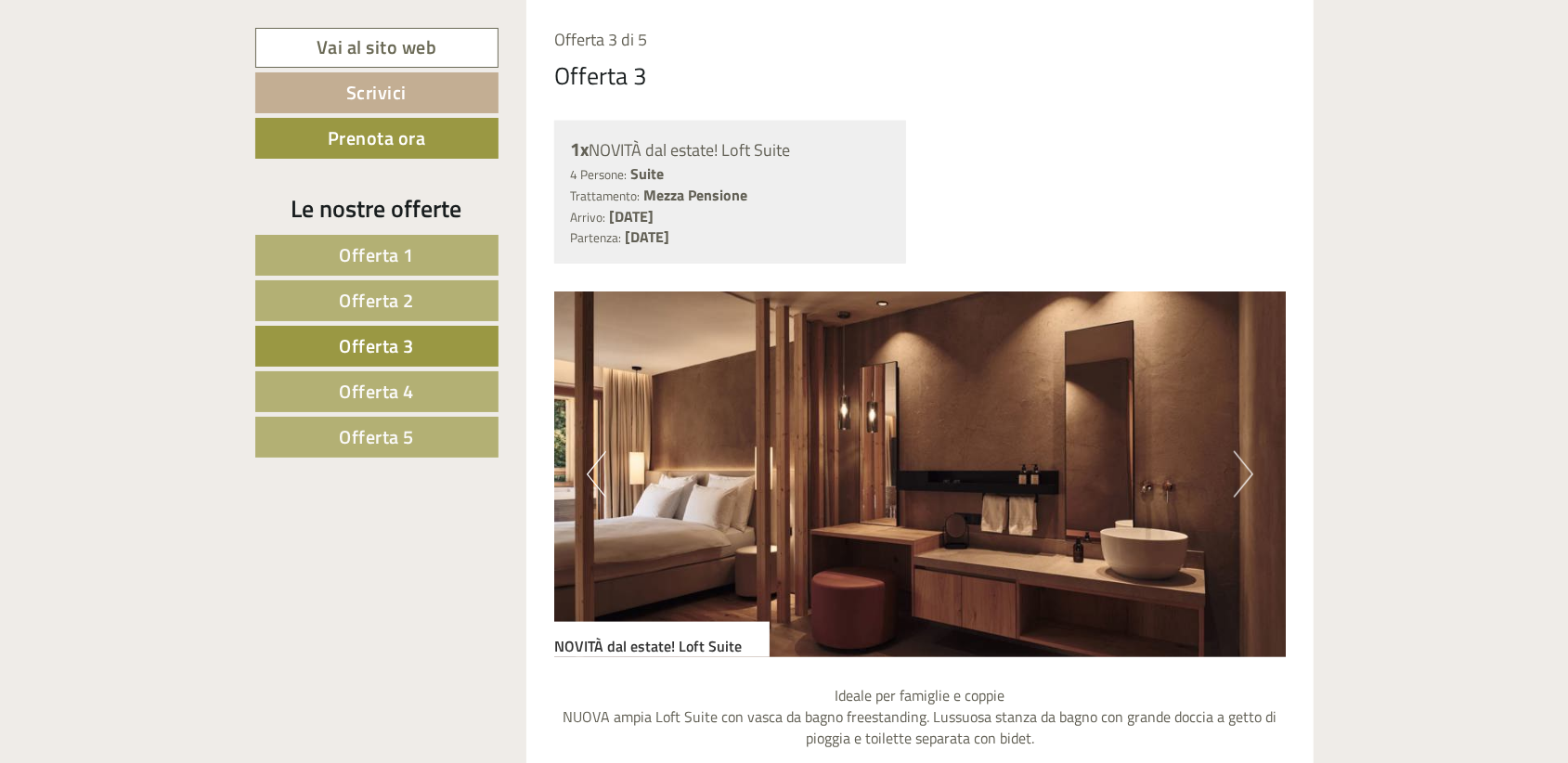
click at [1249, 479] on button "Next" at bounding box center [1244, 474] width 20 height 47
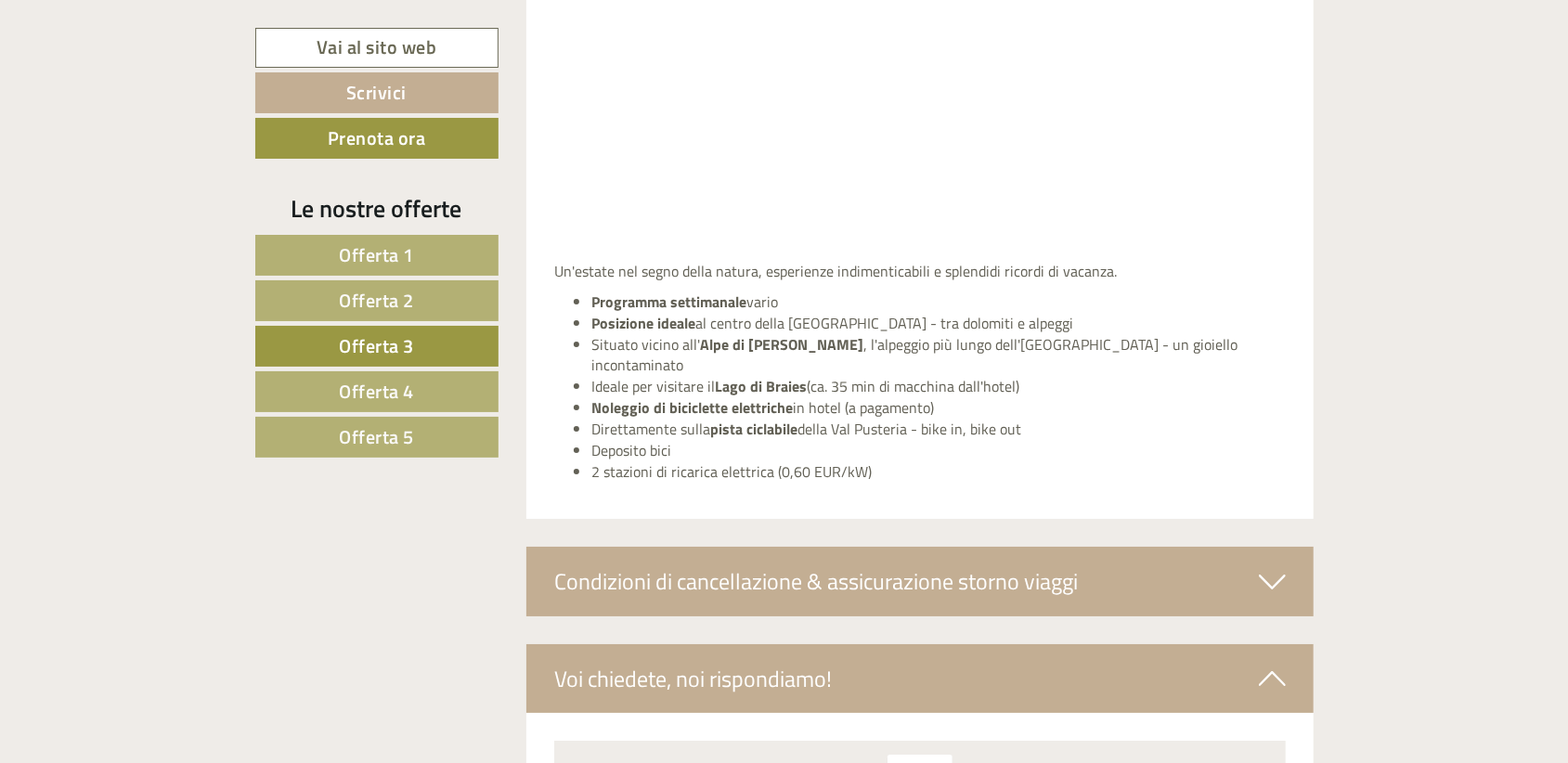
scroll to position [4626, 0]
